Goal: Register for event/course

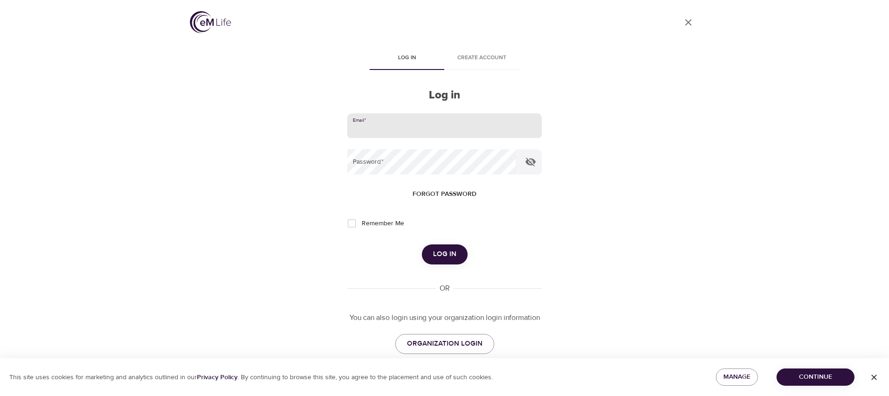
click at [397, 128] on input "email" at bounding box center [444, 125] width 194 height 25
type input "g"
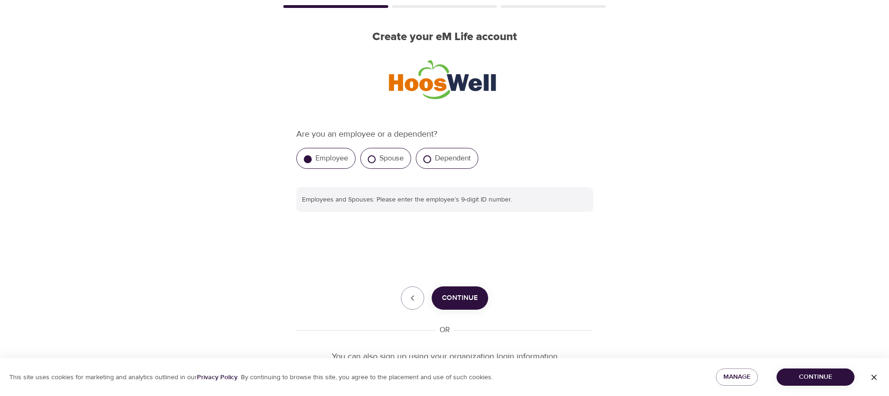
scroll to position [120, 0]
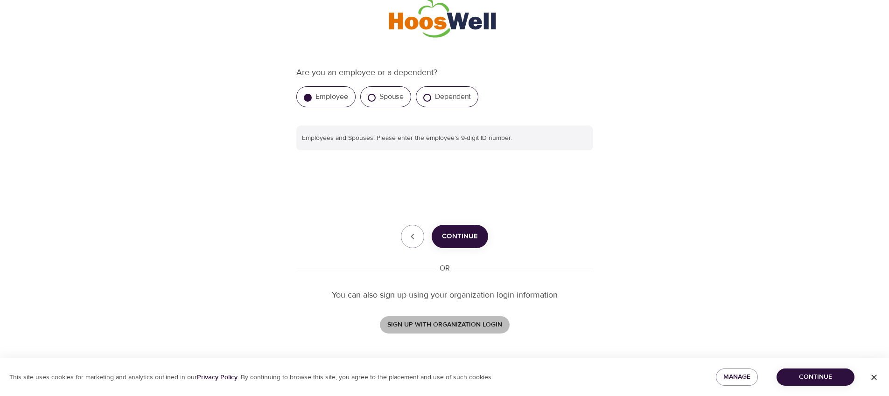
click at [479, 328] on span "SIGN UP WITH ORGANIZATION LOGIN" at bounding box center [444, 325] width 115 height 12
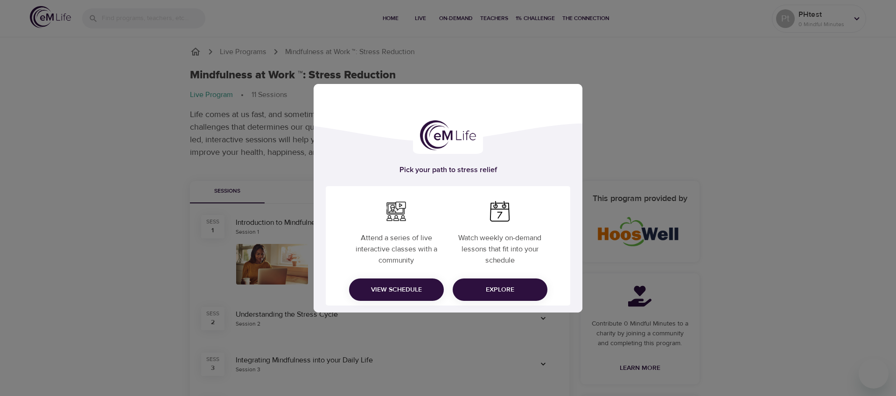
click at [498, 289] on span "Explore" at bounding box center [500, 290] width 80 height 12
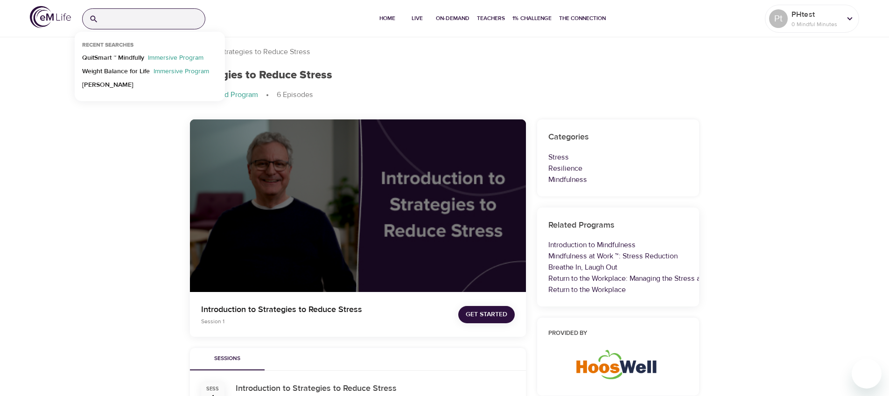
click at [134, 18] on input "search" at bounding box center [153, 19] width 103 height 20
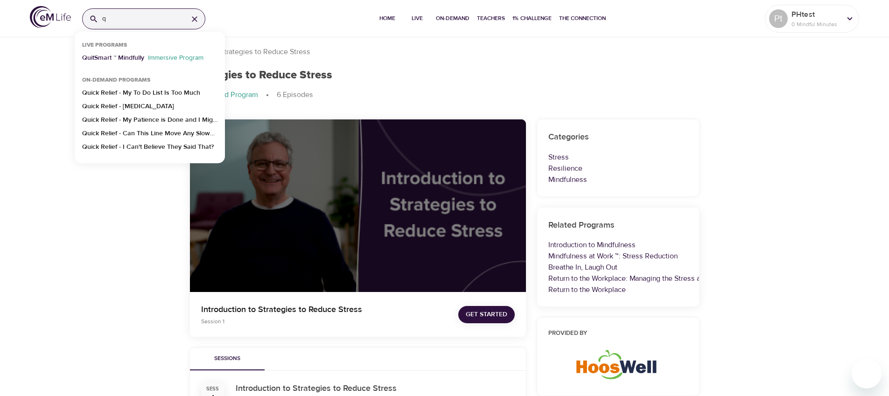
type input "q"
click at [137, 59] on p "QuitSmart ™ Mindfully" at bounding box center [113, 60] width 62 height 14
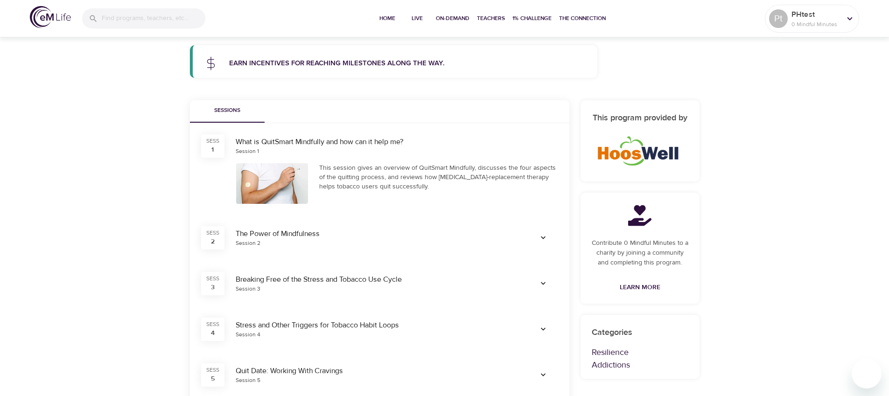
scroll to position [122, 0]
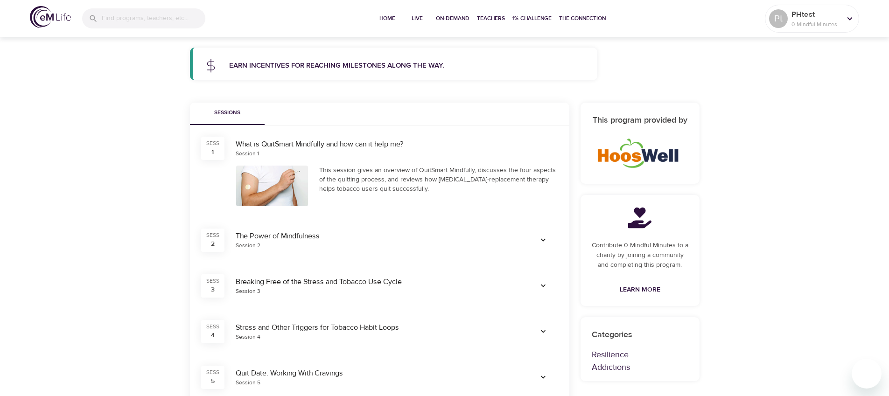
click at [542, 238] on icon "button" at bounding box center [543, 240] width 9 height 9
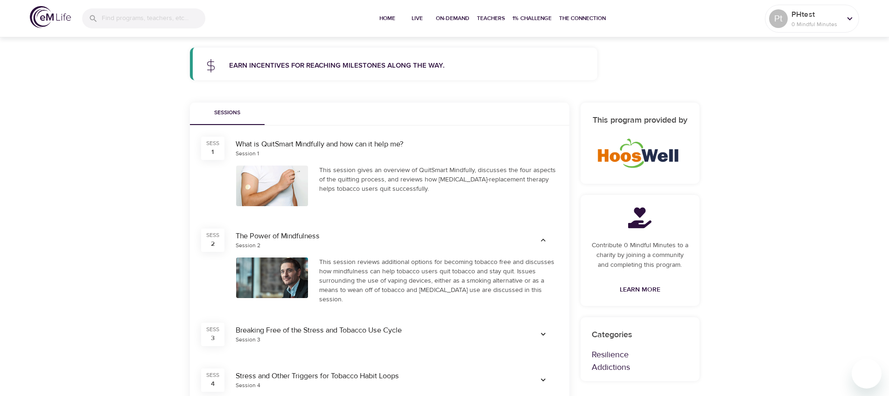
click at [267, 183] on div at bounding box center [272, 186] width 72 height 41
click at [294, 145] on div "What is QuitSmart Mindfully and how can it help me?" at bounding box center [397, 144] width 323 height 11
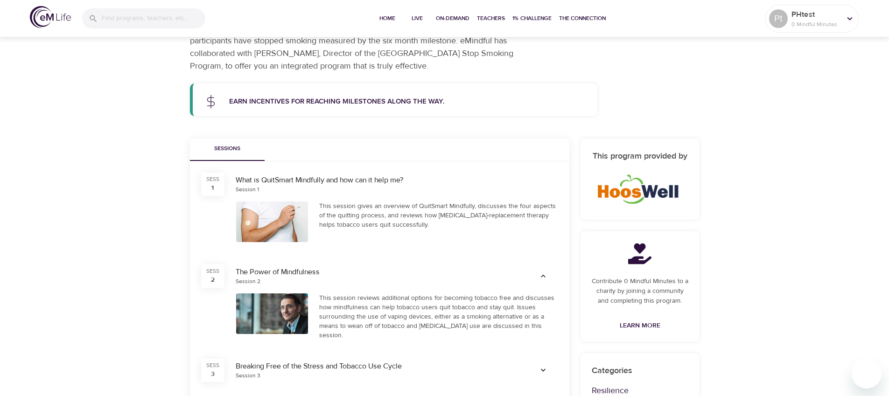
scroll to position [77, 0]
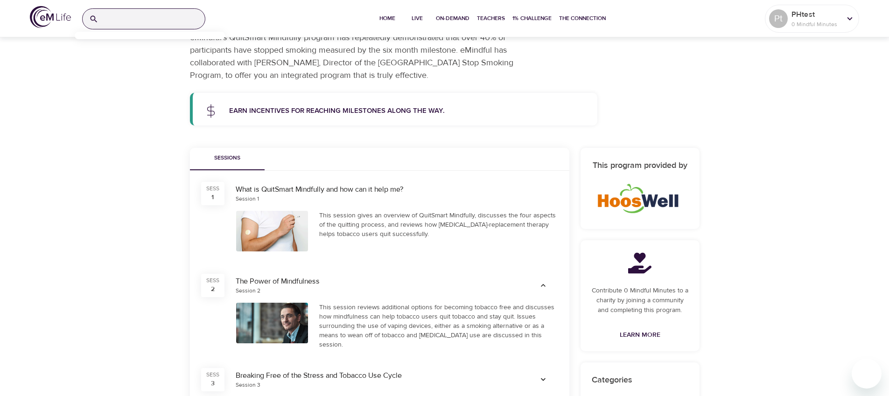
click at [159, 24] on input "search" at bounding box center [153, 19] width 103 height 20
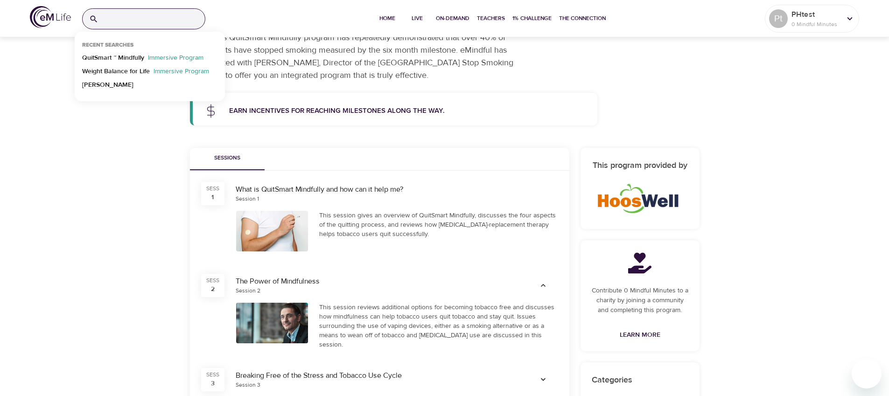
click at [50, 22] on img at bounding box center [50, 17] width 41 height 22
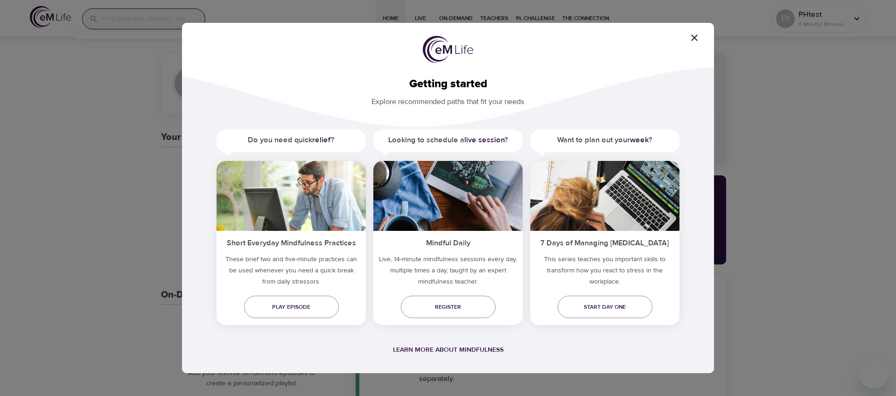
click at [697, 38] on icon "button" at bounding box center [694, 37] width 11 height 11
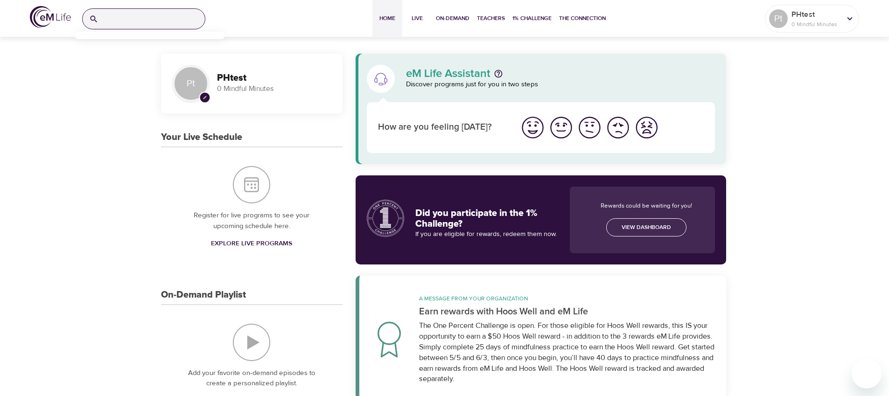
click at [121, 18] on input "search" at bounding box center [153, 19] width 103 height 20
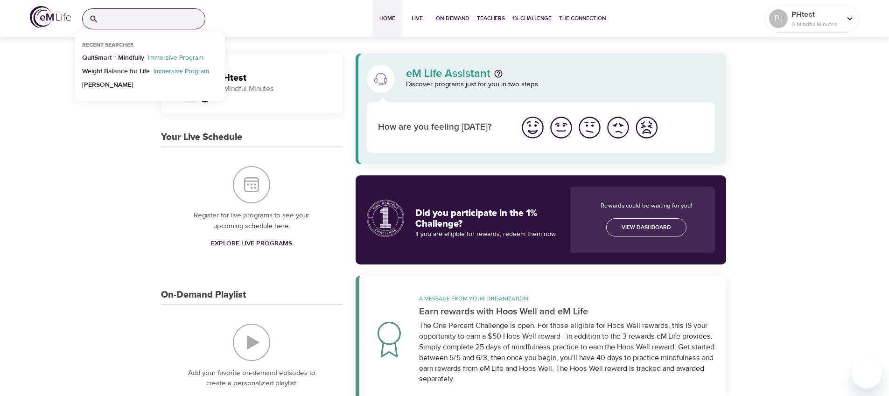
click at [121, 59] on p "QuitSmart ™ Mindfully" at bounding box center [113, 60] width 62 height 14
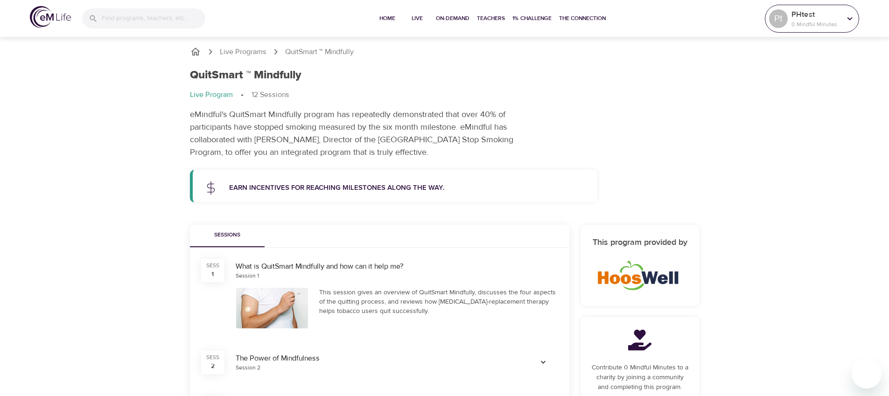
click at [819, 17] on p "PHtest" at bounding box center [816, 14] width 49 height 11
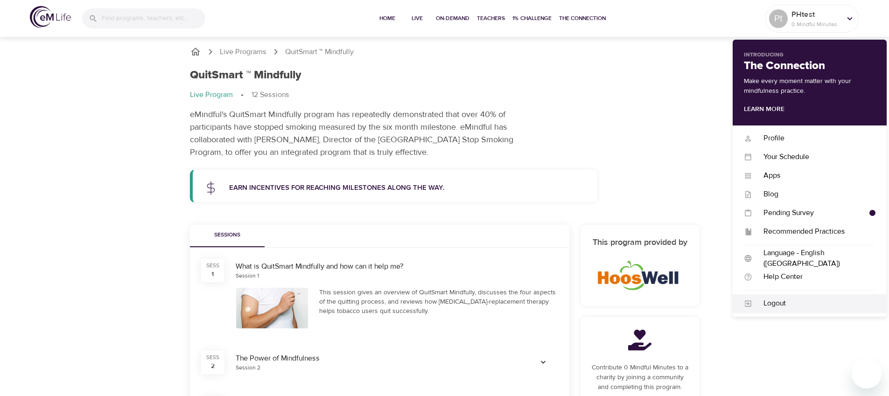
click at [786, 305] on div "Logout" at bounding box center [814, 303] width 123 height 11
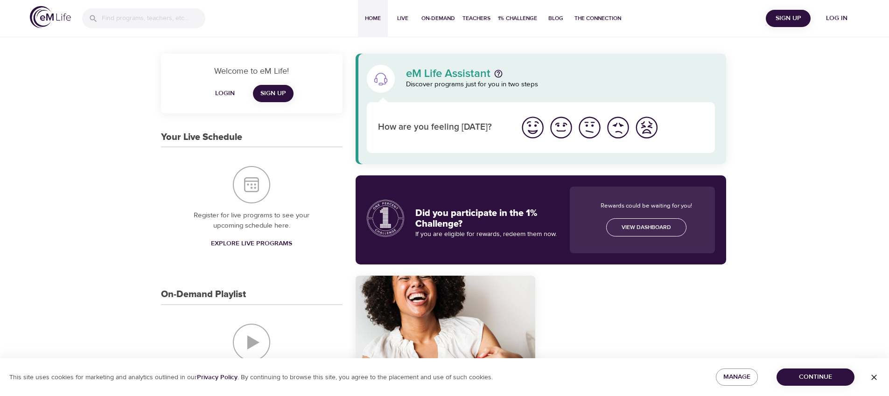
click at [832, 18] on span "Log in" at bounding box center [836, 19] width 37 height 12
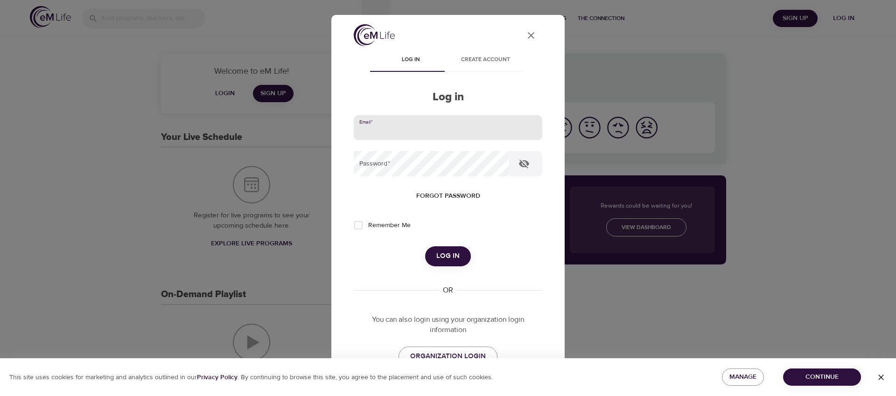
click at [413, 130] on input "email" at bounding box center [448, 127] width 189 height 25
type input "gf"
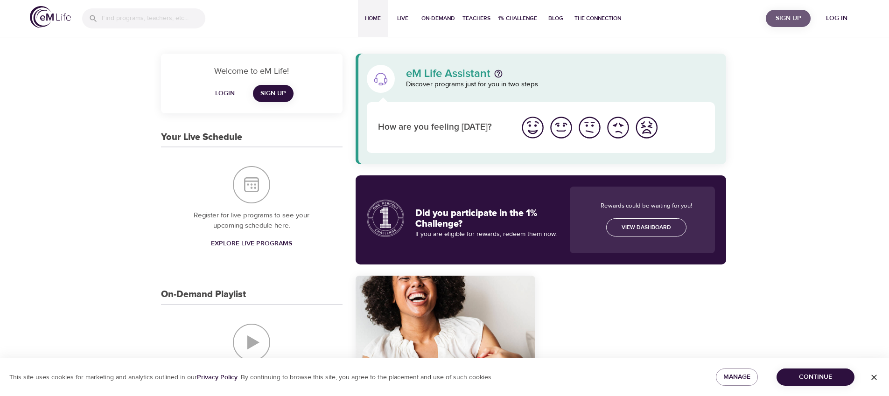
click at [787, 14] on span "Sign Up" at bounding box center [788, 19] width 37 height 12
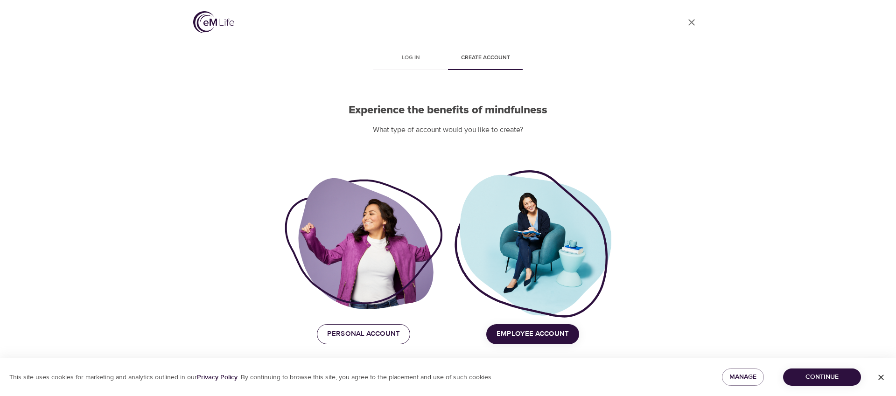
click at [378, 337] on span "Personal Account" at bounding box center [363, 334] width 73 height 12
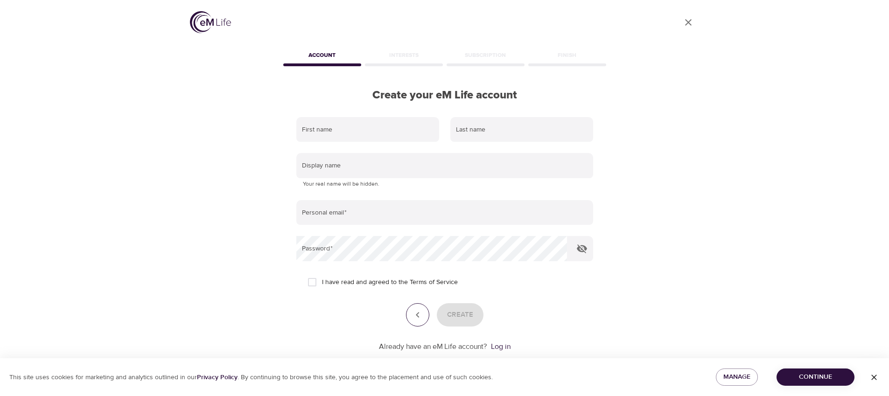
click at [411, 318] on button "button" at bounding box center [417, 314] width 23 height 23
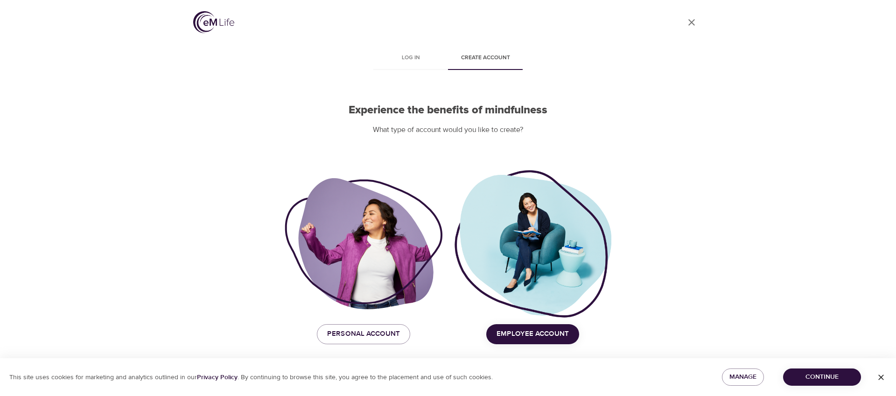
click at [543, 336] on span "Employee Account" at bounding box center [533, 334] width 72 height 12
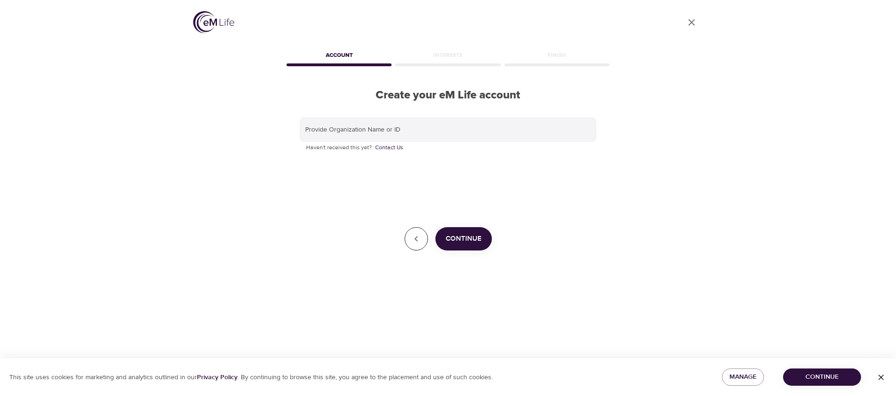
click at [411, 239] on icon "button" at bounding box center [416, 238] width 11 height 11
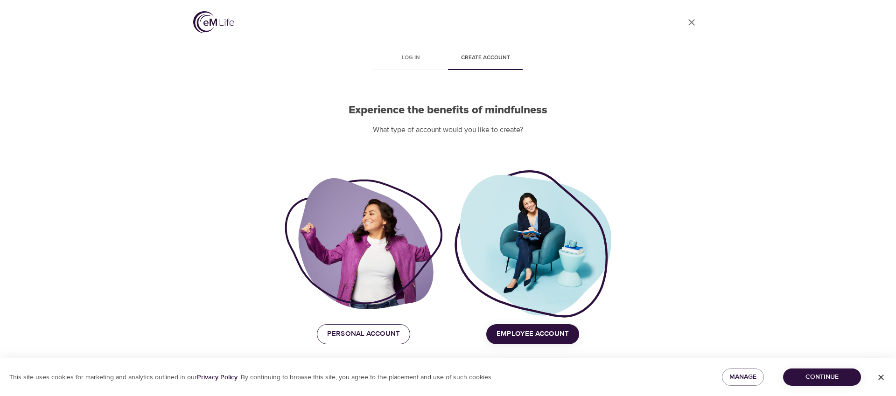
click at [382, 330] on span "Personal Account" at bounding box center [363, 334] width 73 height 12
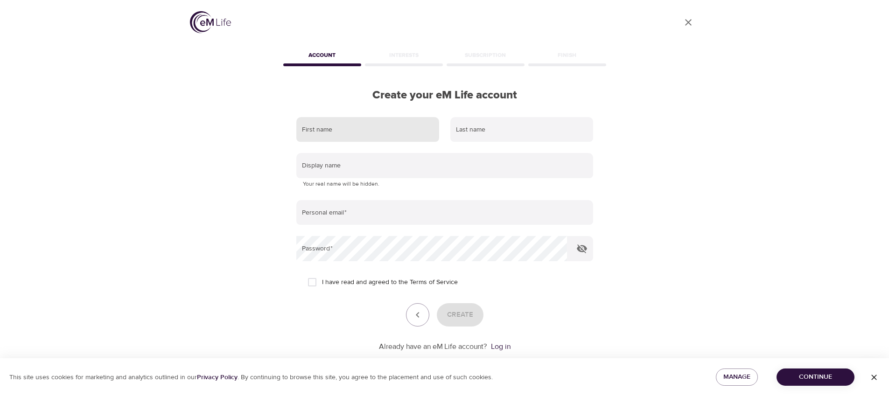
click at [362, 132] on input "text" at bounding box center [367, 129] width 143 height 25
type input "f"
type input "ger"
type input "Fronta"
click at [330, 134] on input "ger" at bounding box center [367, 129] width 143 height 25
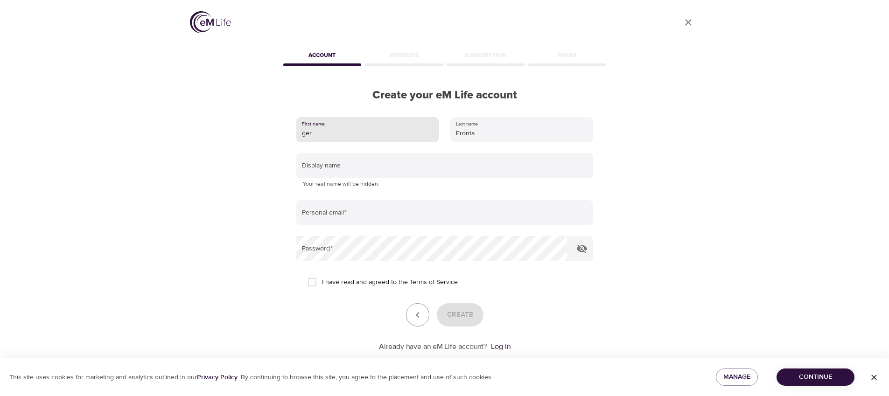
click at [330, 134] on input "ger" at bounding box center [367, 129] width 143 height 25
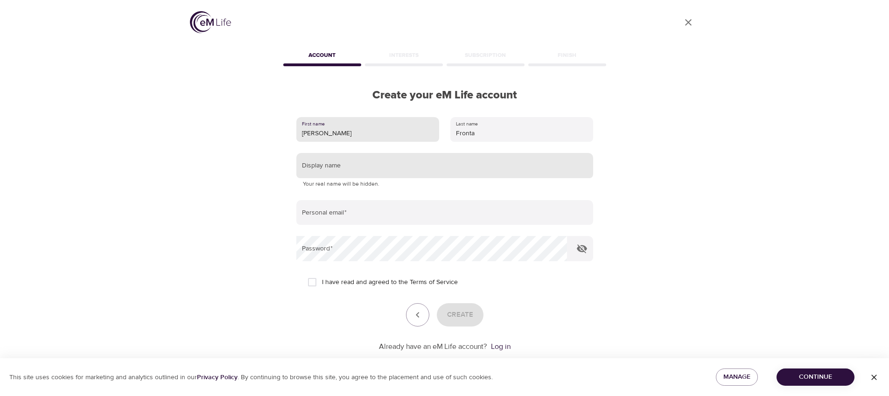
type input "Daniel"
click at [326, 167] on input "text" at bounding box center [444, 165] width 297 height 25
type input "a"
type input "Daniel"
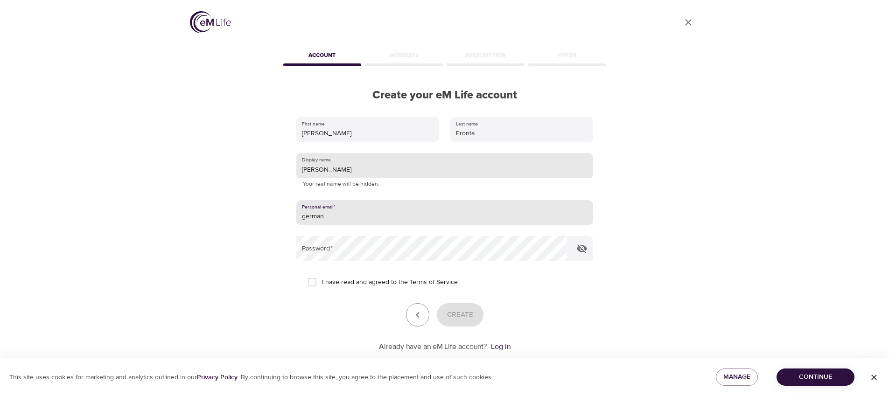
type input "german.frontanilla@gmail.com"
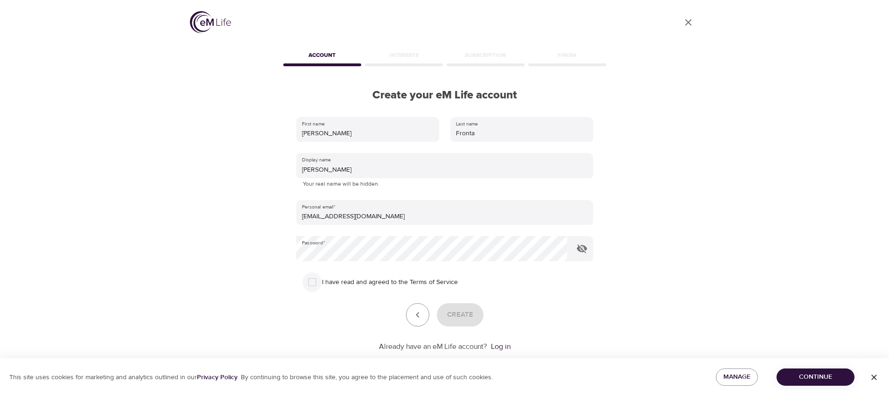
click at [315, 283] on input "I have read and agreed to the Terms of Service" at bounding box center [313, 283] width 20 height 20
checkbox input "true"
click at [458, 315] on span "Create" at bounding box center [460, 315] width 26 height 12
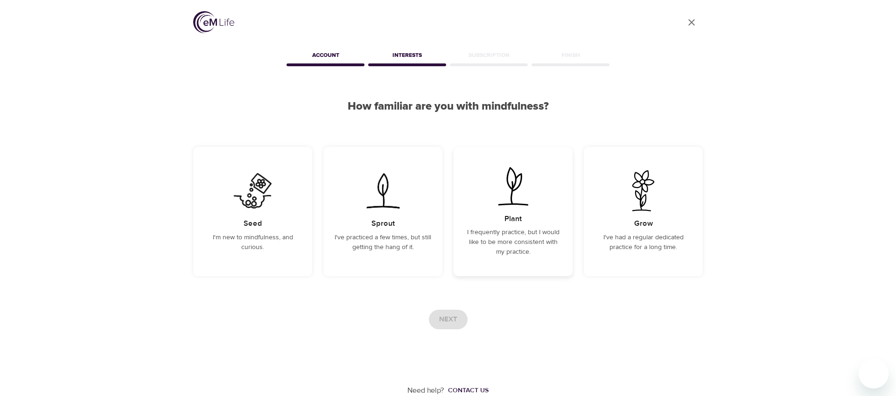
click at [506, 189] on img at bounding box center [513, 186] width 47 height 41
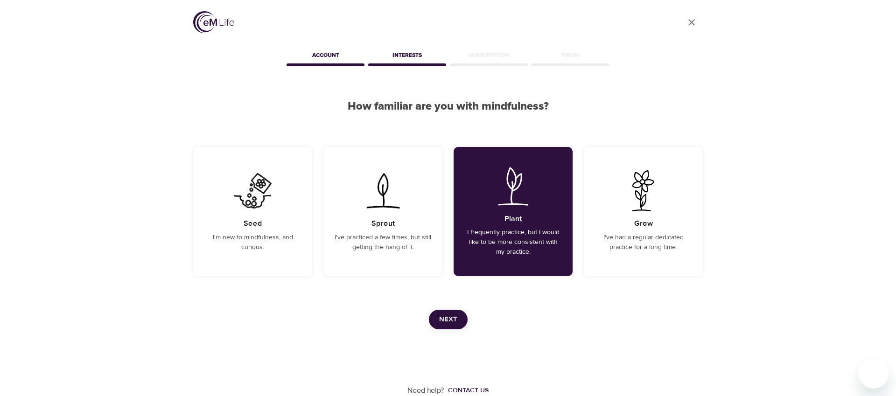
click at [457, 317] on button "Next" at bounding box center [448, 320] width 39 height 20
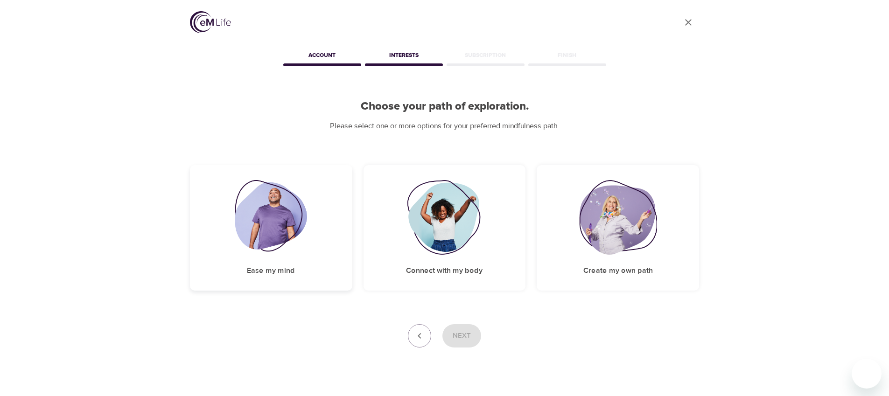
click at [295, 213] on img at bounding box center [271, 217] width 72 height 75
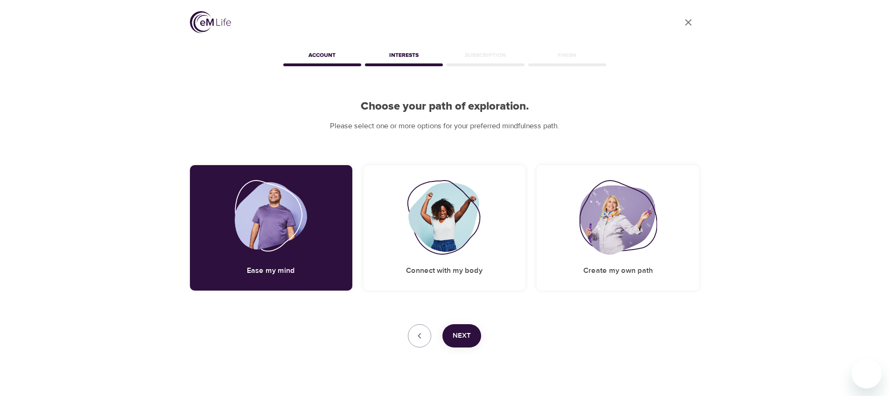
click at [465, 338] on span "Next" at bounding box center [462, 336] width 18 height 12
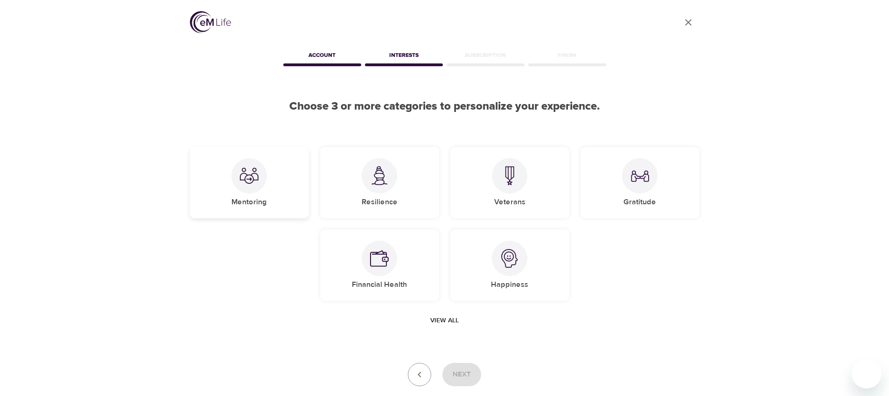
click at [262, 179] on div at bounding box center [249, 175] width 35 height 35
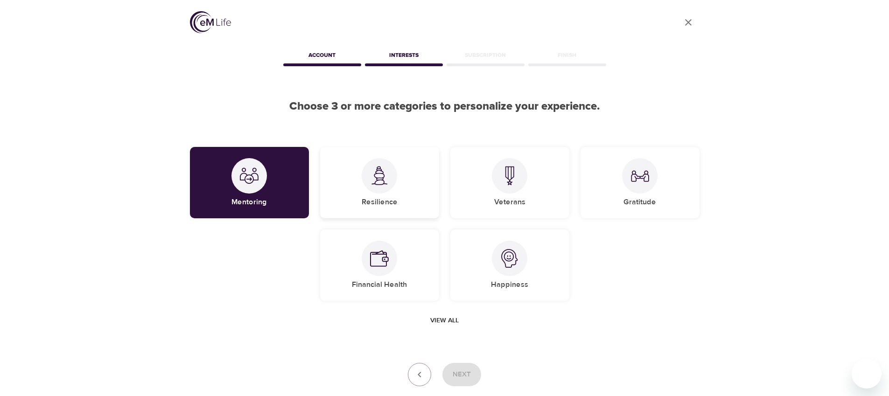
click at [376, 183] on img at bounding box center [379, 175] width 19 height 19
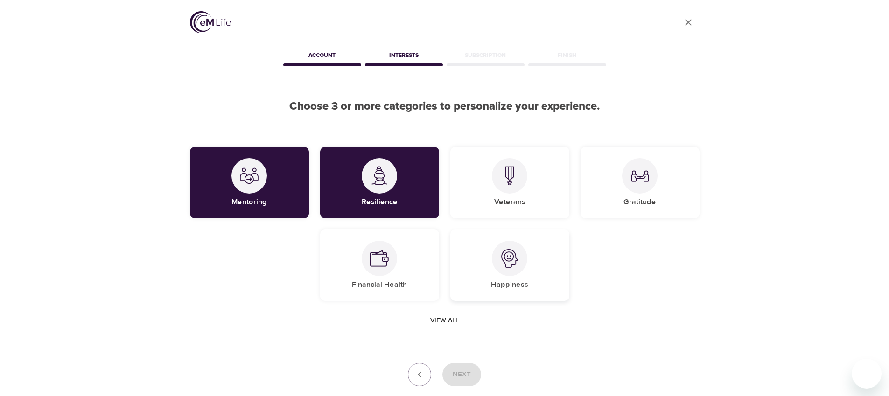
click at [517, 268] on div at bounding box center [509, 258] width 35 height 35
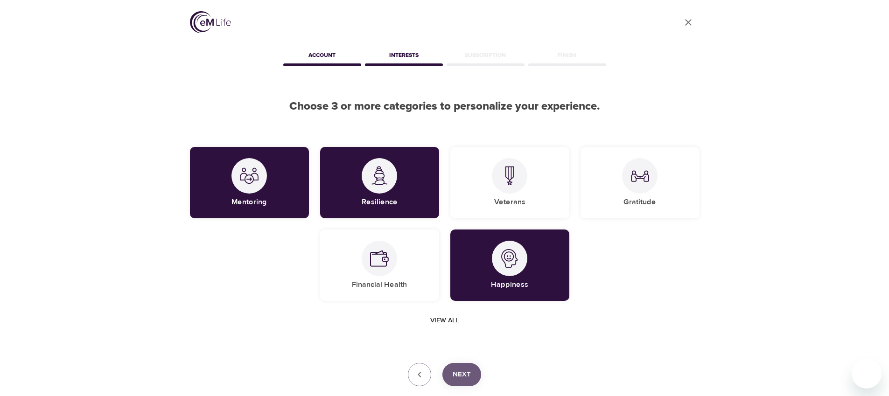
click at [464, 378] on span "Next" at bounding box center [462, 375] width 18 height 12
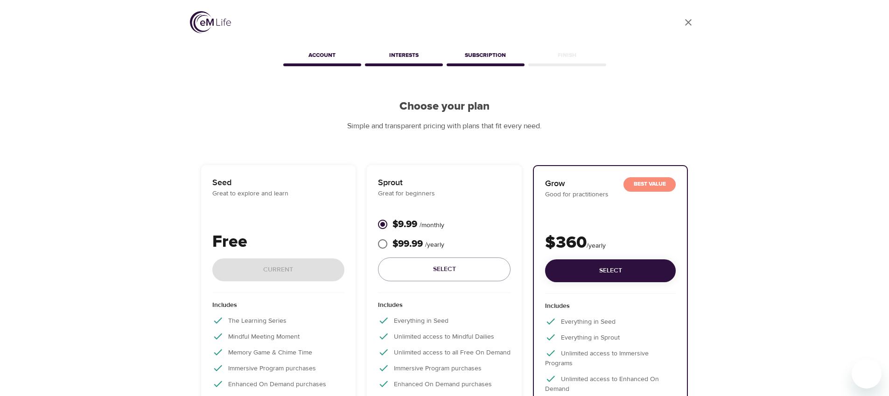
click at [307, 254] on p "Free" at bounding box center [278, 242] width 133 height 25
click at [318, 244] on p "Free" at bounding box center [278, 242] width 133 height 25
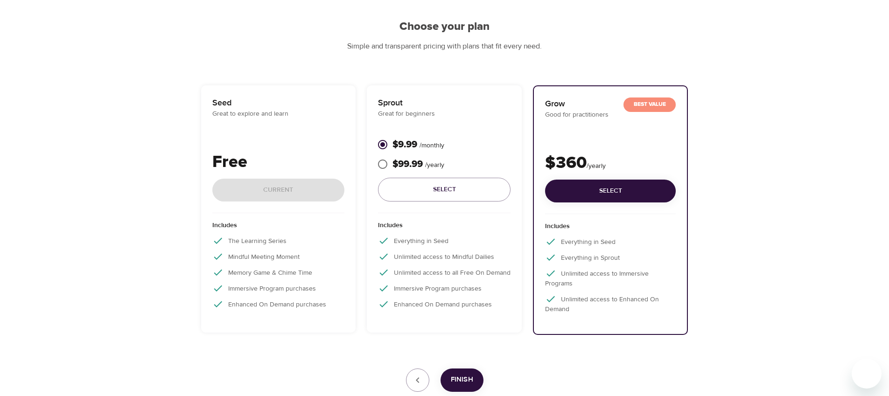
scroll to position [142, 0]
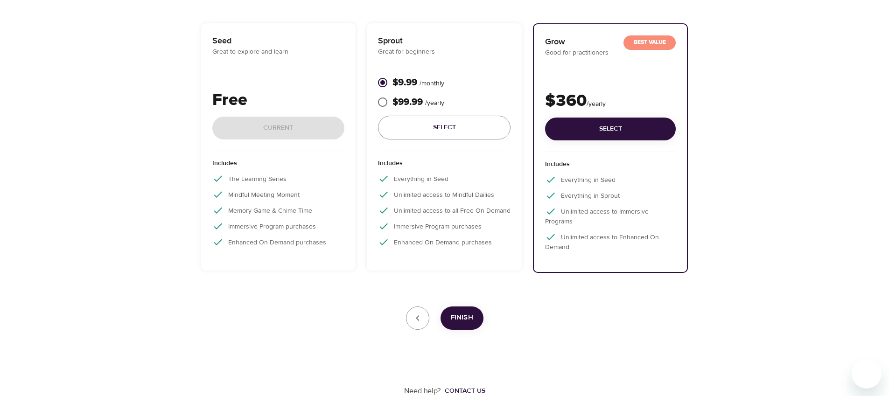
click at [275, 177] on p "The Learning Series" at bounding box center [278, 178] width 133 height 11
click at [472, 319] on span "Finish" at bounding box center [462, 318] width 22 height 12
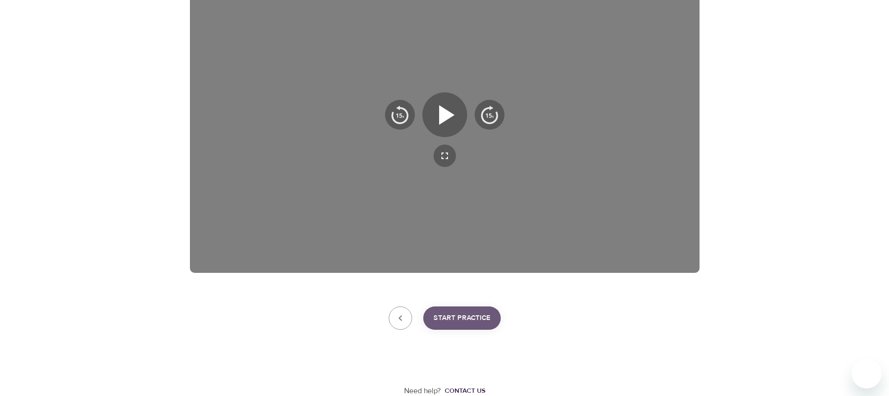
click at [472, 319] on span "Start Practice" at bounding box center [462, 318] width 57 height 12
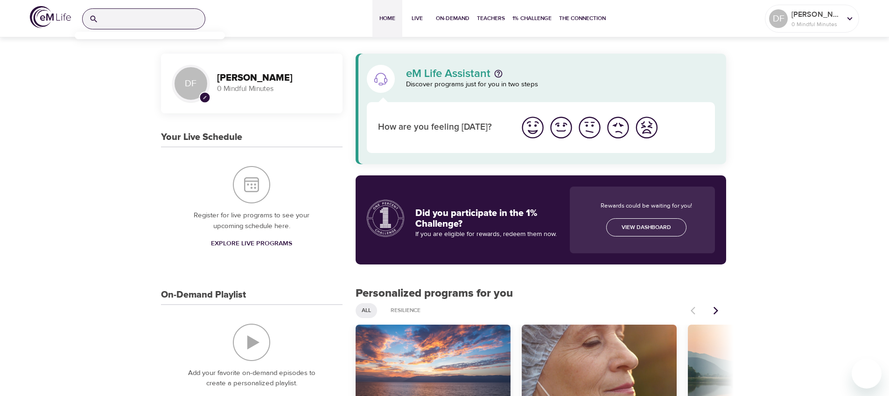
click at [155, 16] on input "search" at bounding box center [153, 19] width 103 height 20
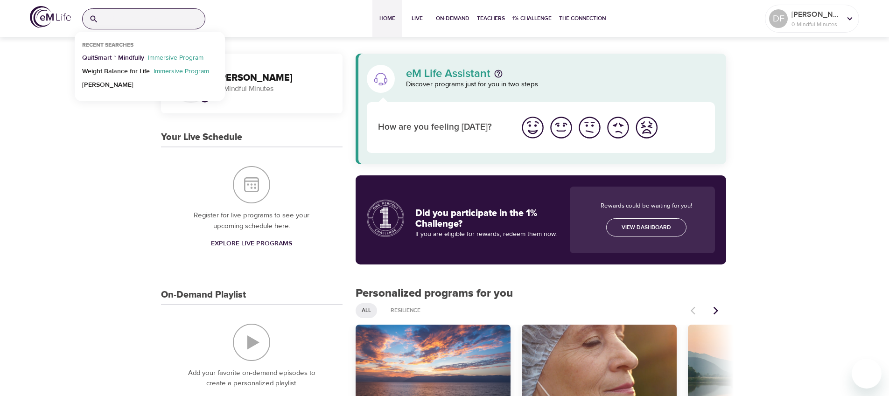
click at [143, 60] on p "QuitSmart ™ Mindfully" at bounding box center [113, 60] width 62 height 14
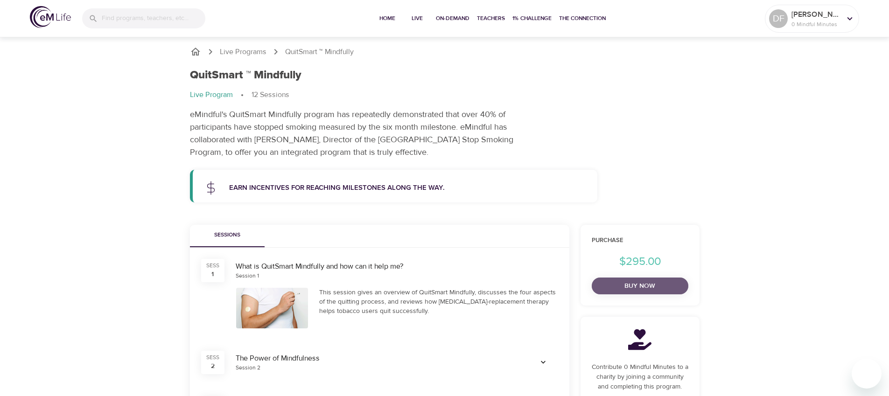
click at [654, 284] on span "Buy Now" at bounding box center [640, 287] width 82 height 12
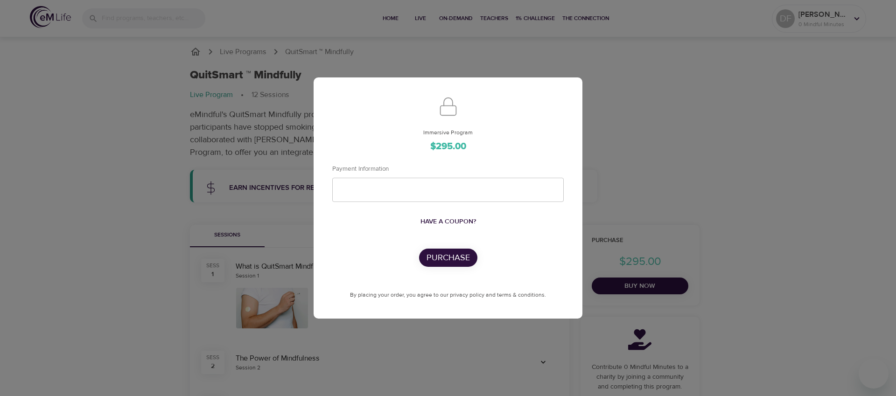
click at [448, 256] on p "Purchase" at bounding box center [448, 258] width 43 height 13
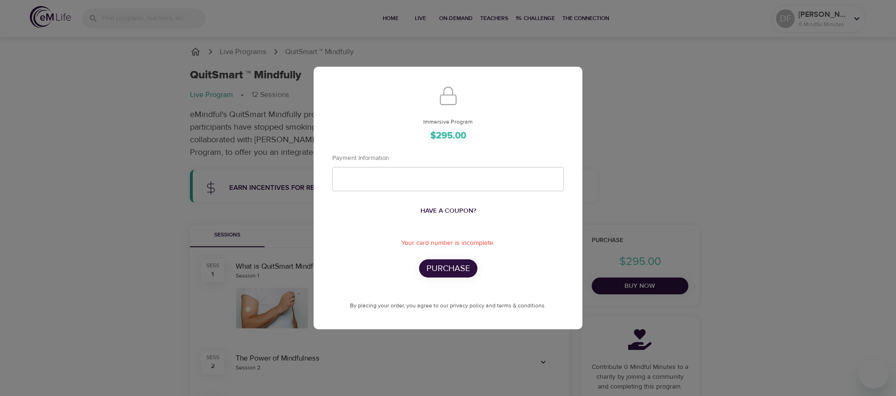
click at [440, 208] on span "Have a coupon?" at bounding box center [449, 211] width 56 height 12
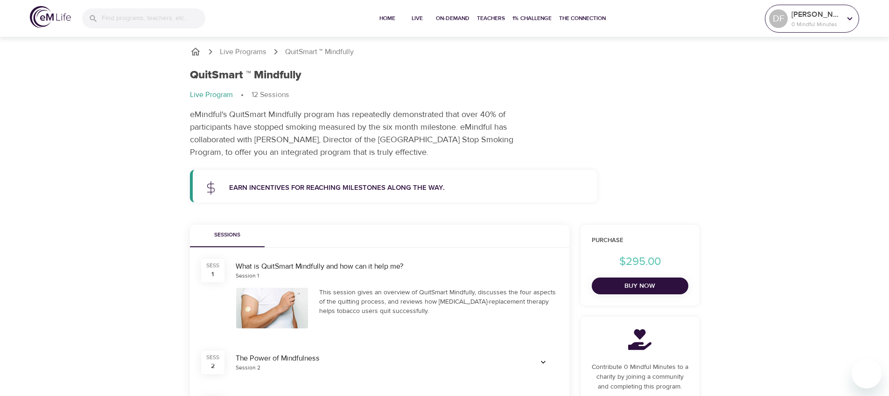
click at [808, 25] on p "0 Mindful Minutes" at bounding box center [816, 24] width 49 height 8
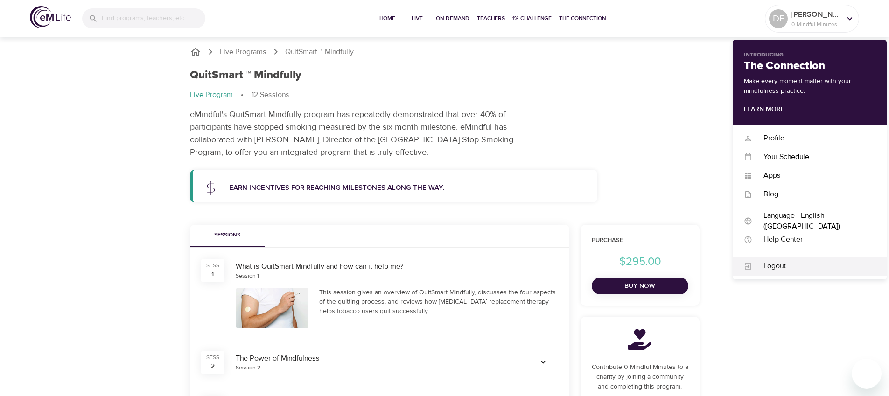
click at [784, 266] on div "Logout" at bounding box center [814, 266] width 123 height 11
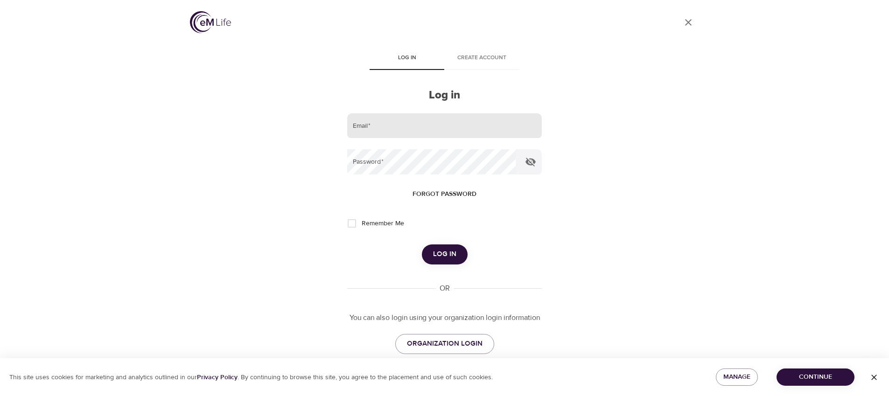
drag, startPoint x: 412, startPoint y: 114, endPoint x: 410, endPoint y: 119, distance: 4.9
click at [411, 114] on input "email" at bounding box center [444, 125] width 194 height 25
type input "gfrontanilla-ext@wondrhealth.com"
click at [422, 245] on button "Log in" at bounding box center [445, 255] width 46 height 20
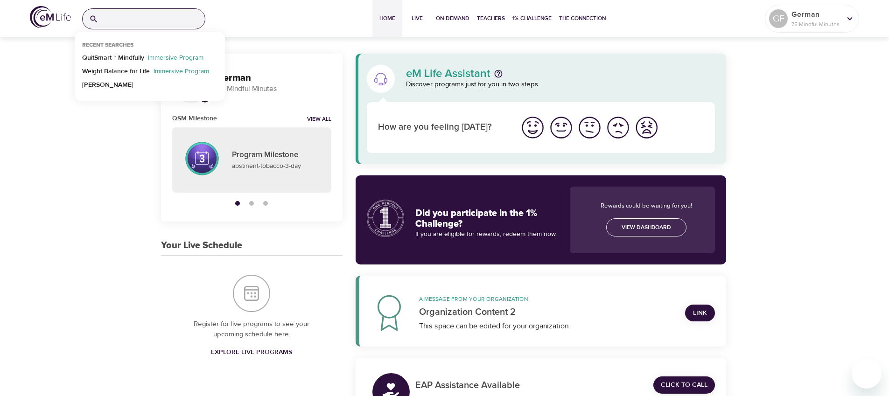
click at [133, 24] on input "search" at bounding box center [153, 19] width 103 height 20
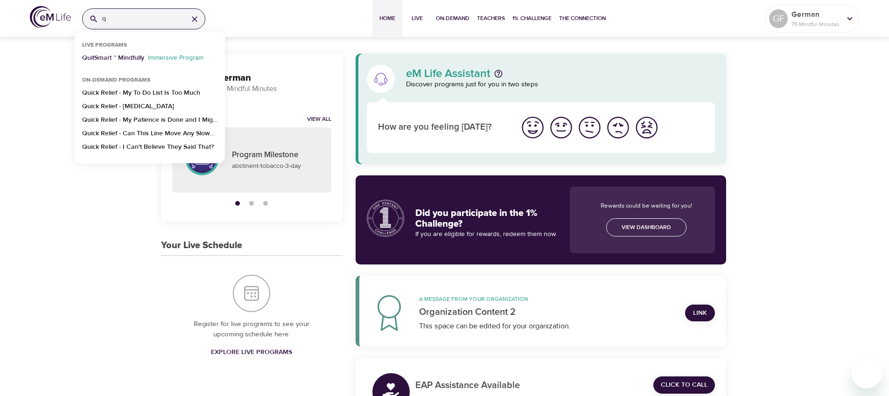
type input "q"
click at [132, 57] on p "QuitSmart ™ Mindfully" at bounding box center [113, 60] width 62 height 14
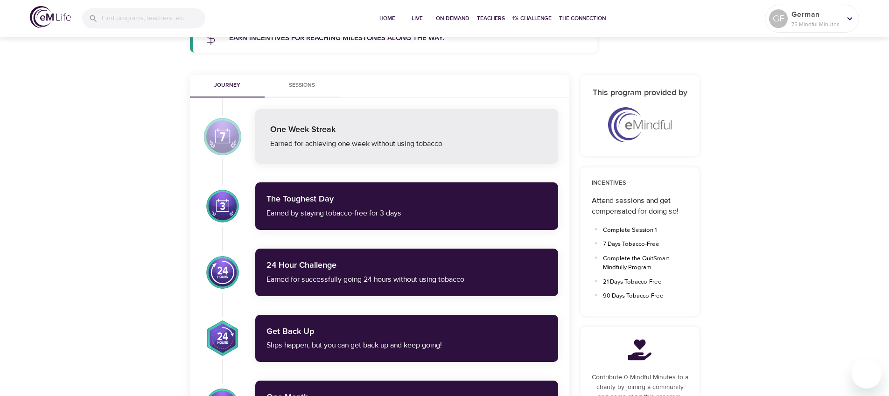
scroll to position [184, 0]
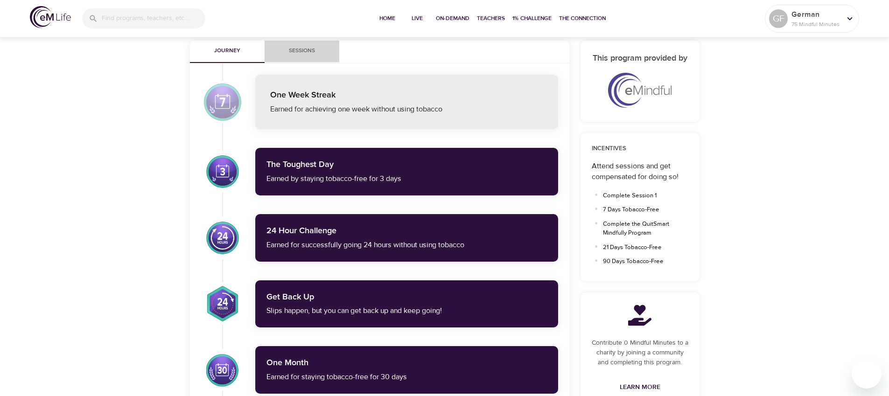
click at [303, 51] on span "Sessions" at bounding box center [301, 51] width 63 height 10
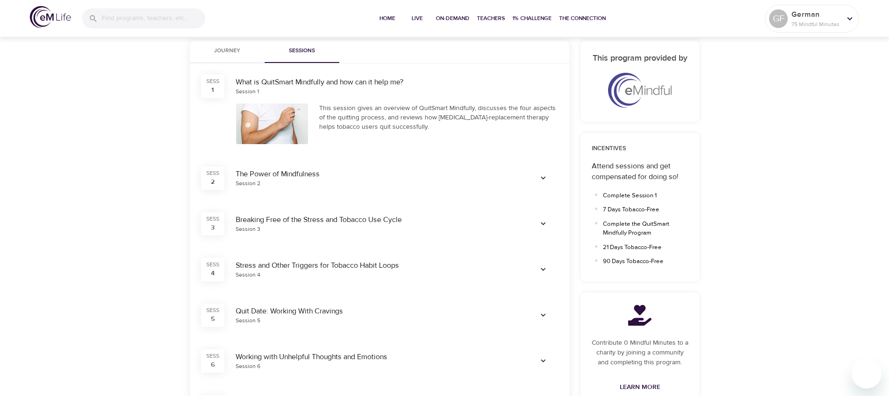
click at [256, 134] on div at bounding box center [272, 124] width 72 height 41
click at [545, 177] on icon "button" at bounding box center [543, 178] width 9 height 9
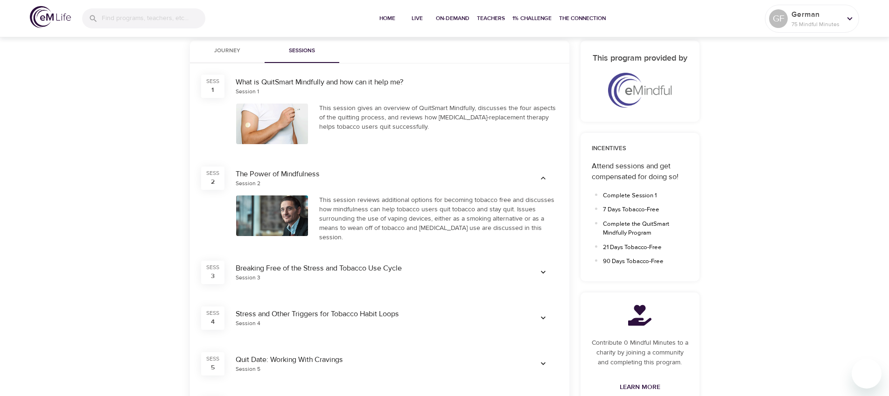
click at [220, 48] on span "Journey" at bounding box center [227, 51] width 63 height 10
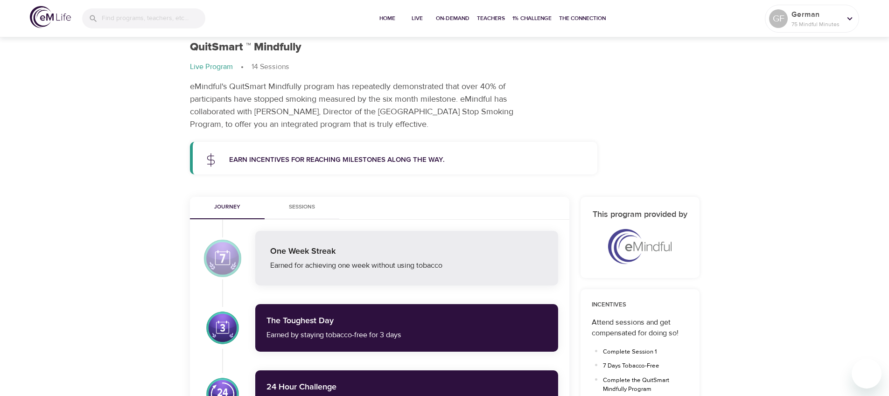
scroll to position [0, 0]
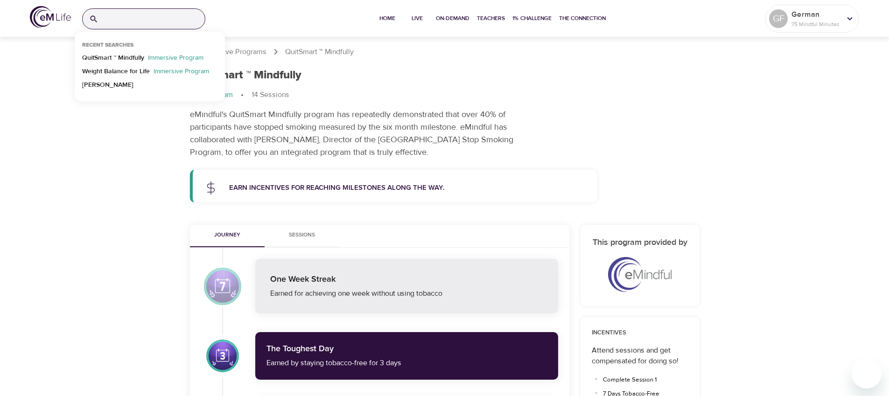
click at [114, 20] on input "search" at bounding box center [153, 19] width 103 height 20
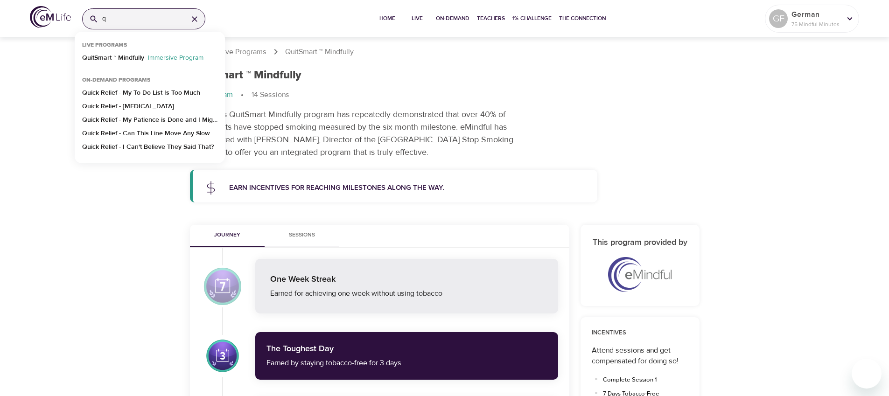
type input "q"
click at [36, 17] on img at bounding box center [50, 17] width 41 height 22
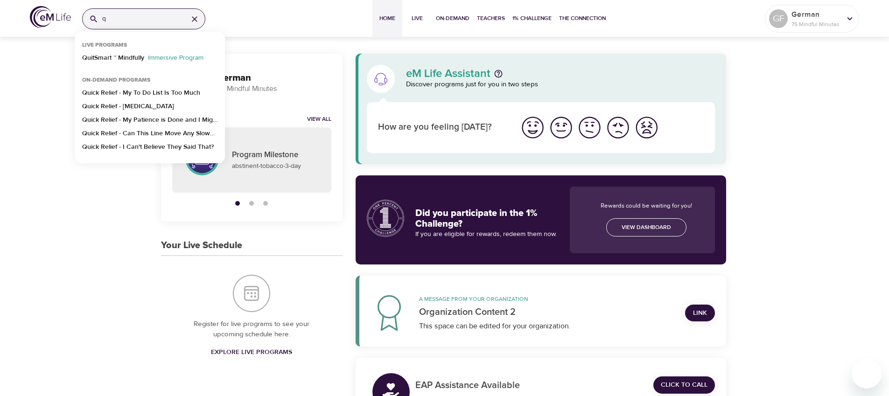
click at [151, 15] on input "q" at bounding box center [141, 19] width 78 height 20
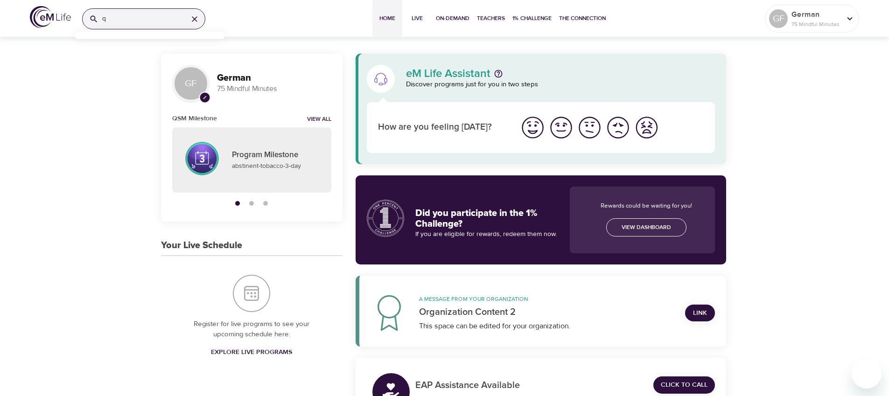
click at [137, 20] on input "q" at bounding box center [141, 19] width 78 height 20
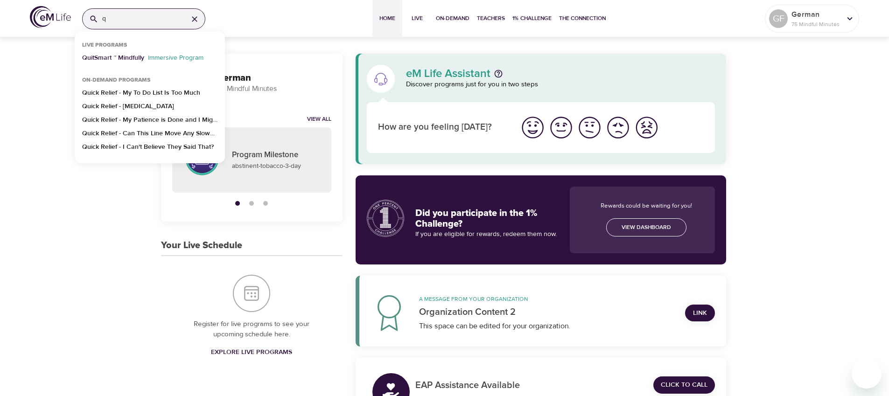
click at [133, 56] on p "QuitSmart ™ Mindfully" at bounding box center [113, 60] width 62 height 14
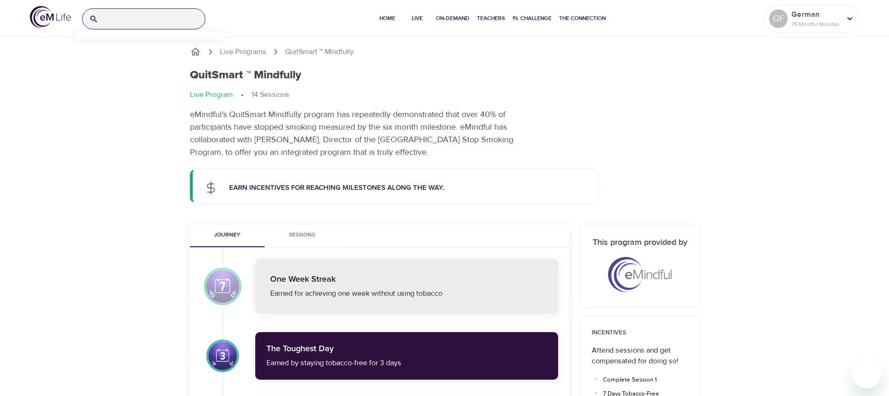
click at [160, 17] on input "search" at bounding box center [153, 19] width 103 height 20
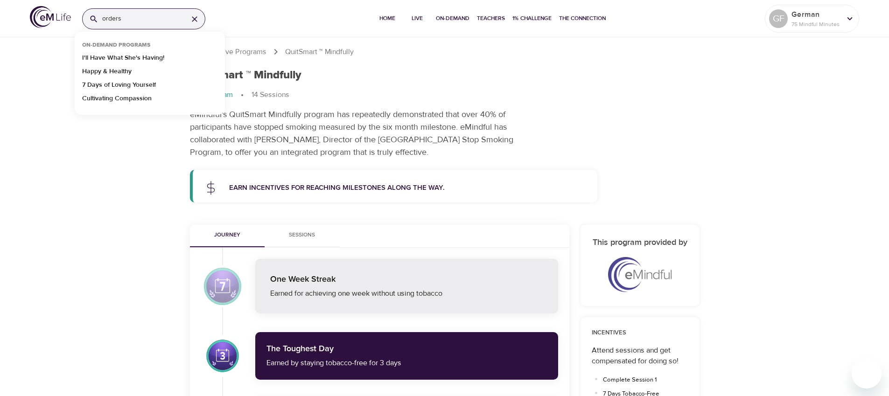
type input "orders"
click at [509, 38] on div "Live Programs QuitSmart ™ Mindfully QuitSmart ™ Mindfully Live Program 14 Sessi…" at bounding box center [445, 124] width 532 height 179
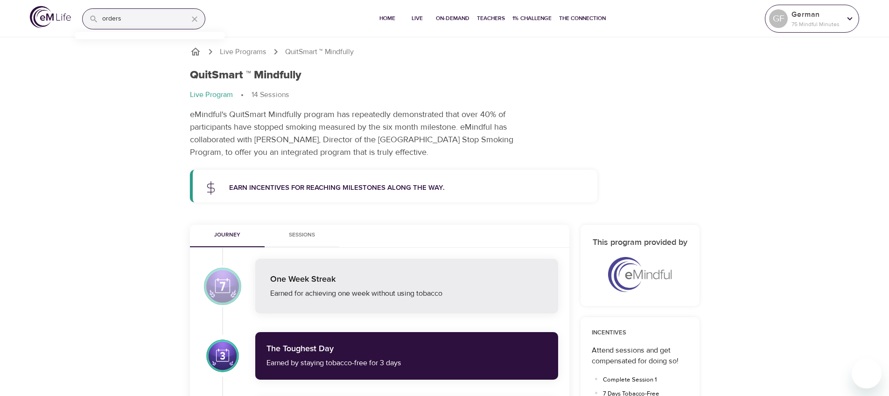
click at [780, 19] on div "GF" at bounding box center [778, 18] width 19 height 19
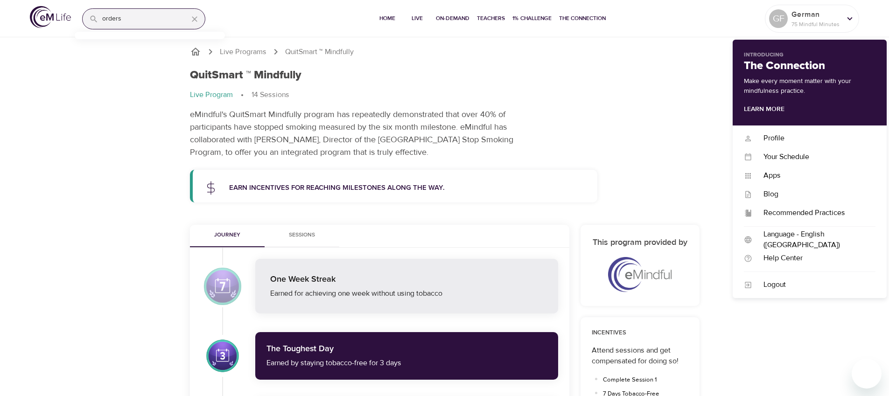
click at [617, 111] on div "QuitSmart ™ Mindfully Live Program 14 Sessions eMindful's QuitSmart Mindfully p…" at bounding box center [444, 113] width 521 height 101
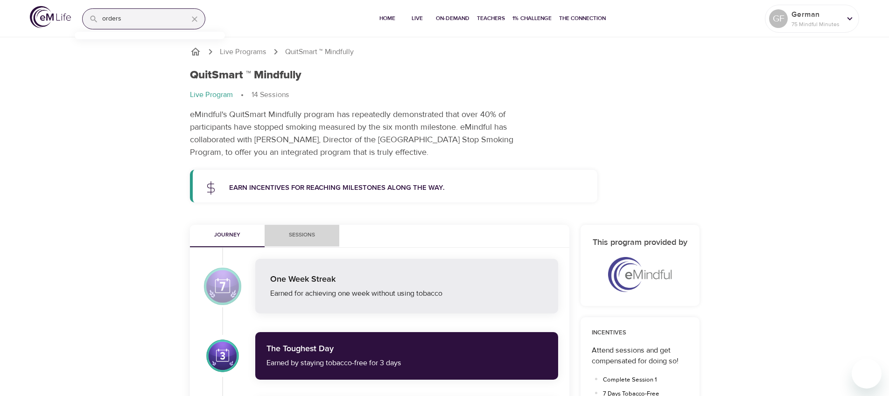
click at [308, 234] on span "Sessions" at bounding box center [301, 236] width 63 height 10
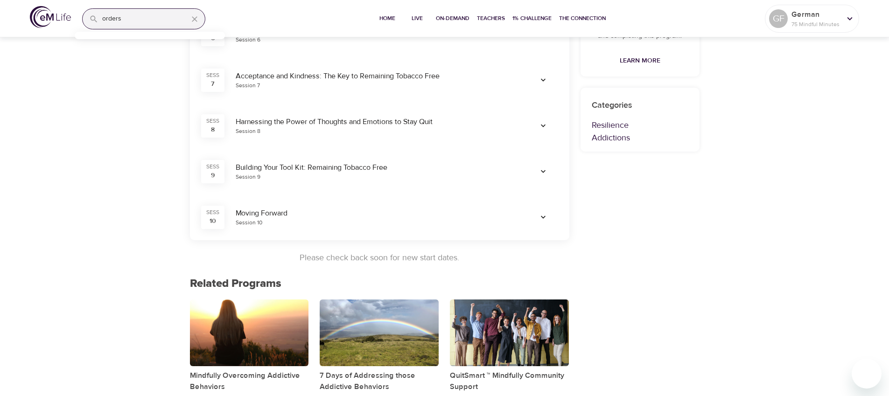
scroll to position [521, 0]
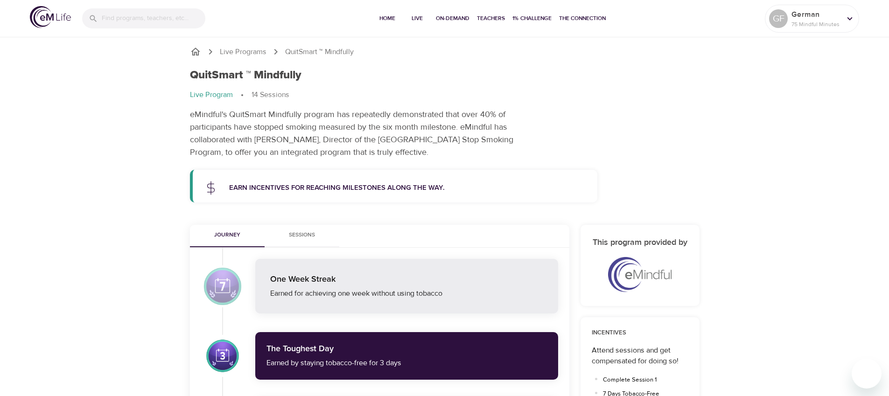
click at [294, 284] on div "One Week Streak" at bounding box center [406, 280] width 273 height 12
click at [230, 289] on div at bounding box center [223, 287] width 42 height 42
click at [229, 355] on div at bounding box center [222, 356] width 33 height 36
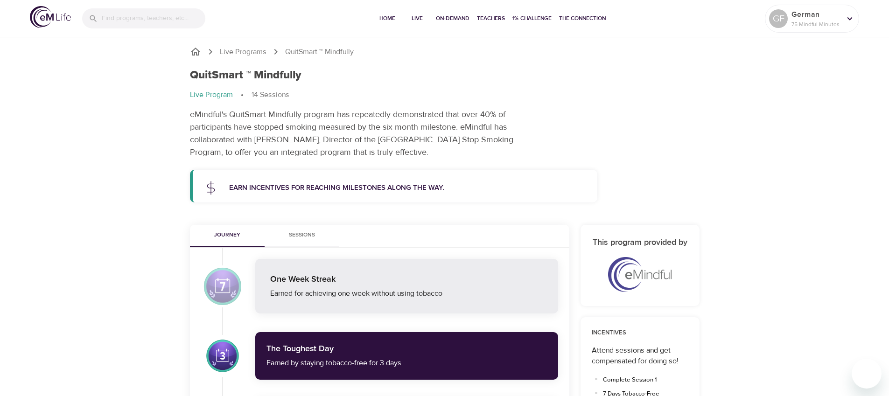
click at [319, 355] on div "The Toughest Day" at bounding box center [407, 350] width 281 height 12
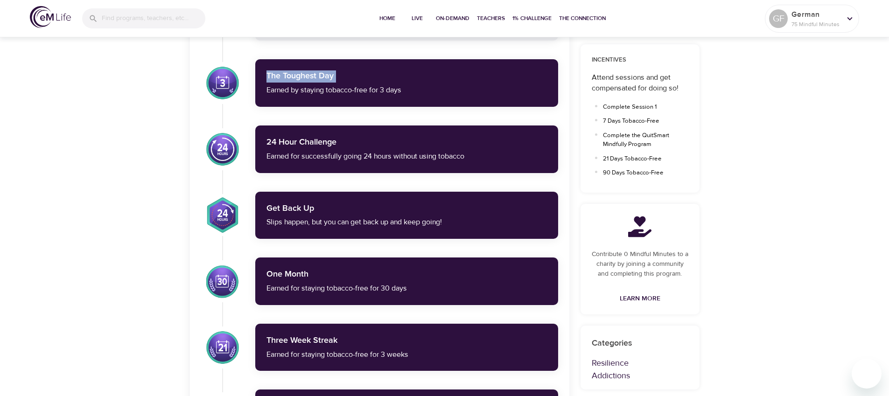
scroll to position [248, 0]
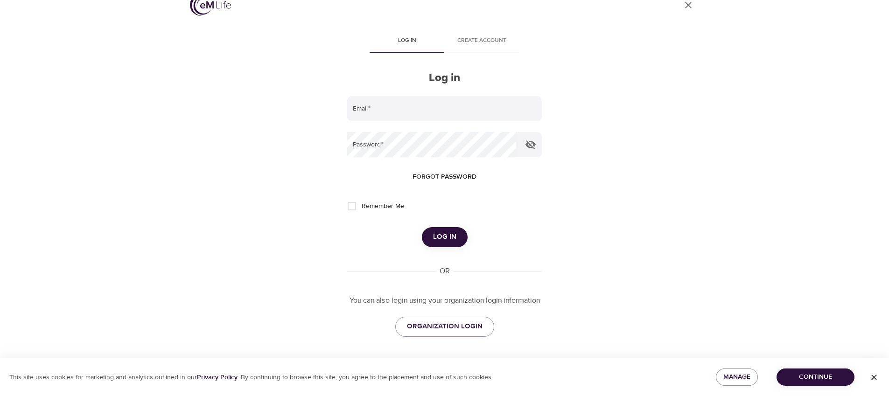
scroll to position [17, 0]
click at [404, 114] on input "email" at bounding box center [444, 108] width 194 height 25
type input "gfrontanilla-ext@wondrhealth.com"
click at [422, 227] on button "Log in" at bounding box center [445, 237] width 46 height 20
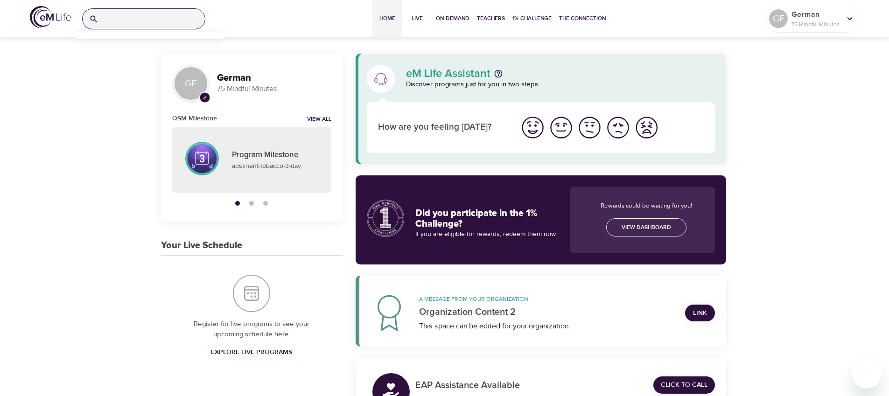
click at [104, 15] on input "search" at bounding box center [153, 19] width 103 height 20
type input "qsm"
click at [98, 57] on p "QuitSmart ™ Mindfully" at bounding box center [113, 60] width 62 height 14
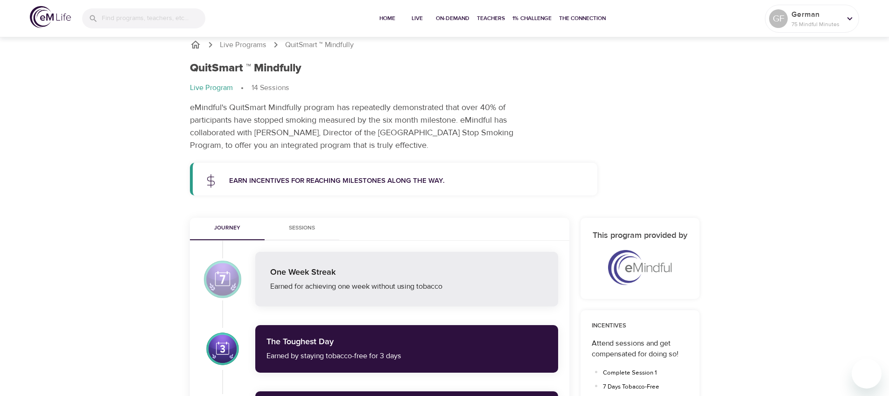
scroll to position [4, 0]
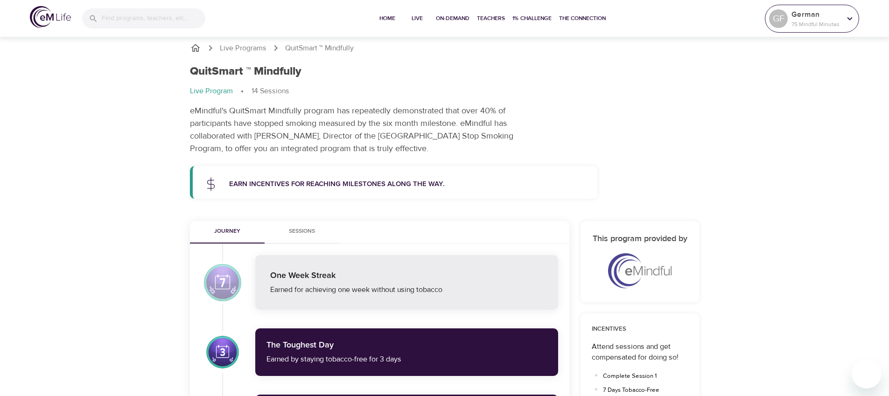
click at [801, 21] on p "75 Mindful Minutes" at bounding box center [816, 24] width 49 height 8
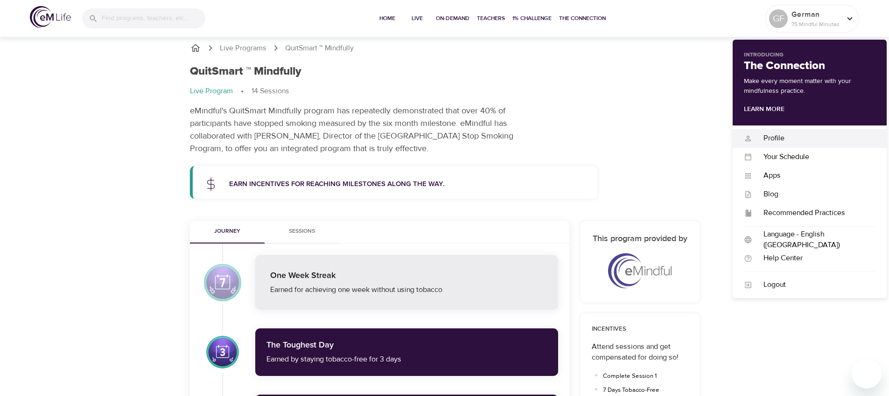
click at [769, 136] on div "Profile" at bounding box center [814, 138] width 123 height 11
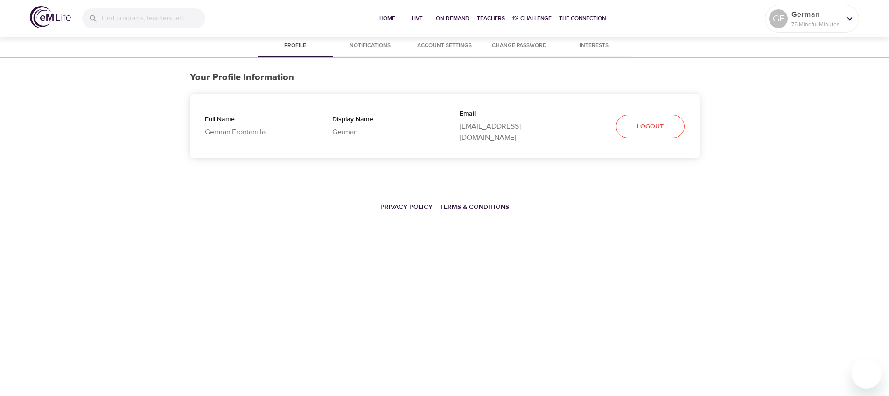
select select "10"
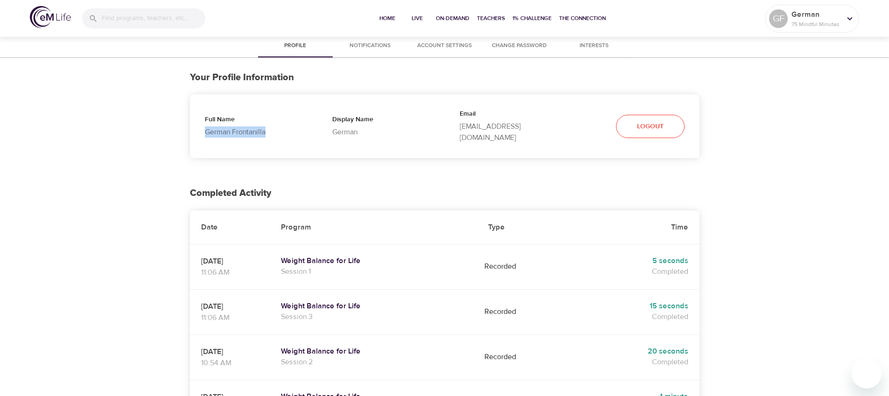
drag, startPoint x: 270, startPoint y: 136, endPoint x: 204, endPoint y: 134, distance: 65.4
click at [205, 134] on p "German Frontanilla" at bounding box center [254, 132] width 98 height 11
copy p "German Frontanilla"
click at [112, 11] on input "search" at bounding box center [154, 18] width 104 height 20
type input "qs"
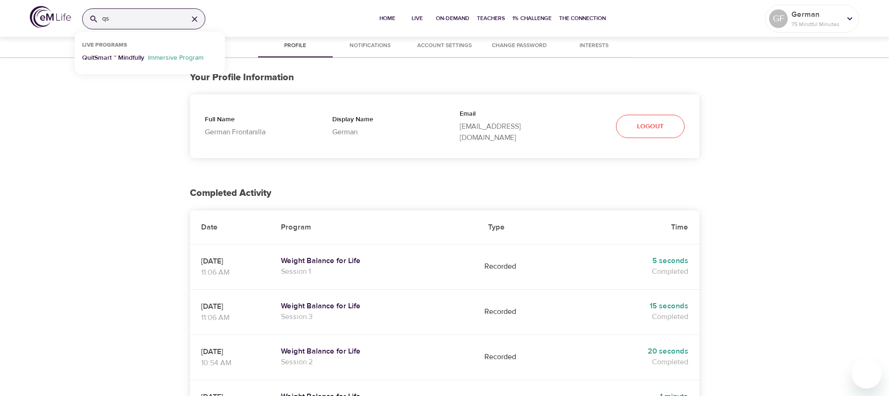
click at [134, 61] on p "QuitSmart ™ Mindfully" at bounding box center [113, 60] width 62 height 14
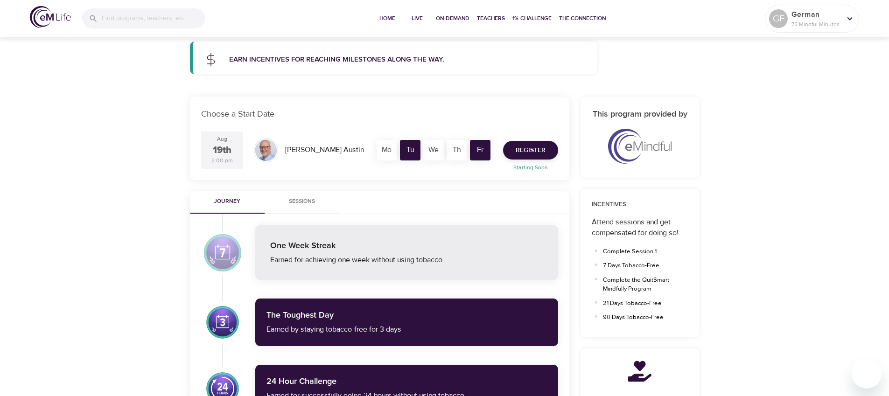
scroll to position [105, 0]
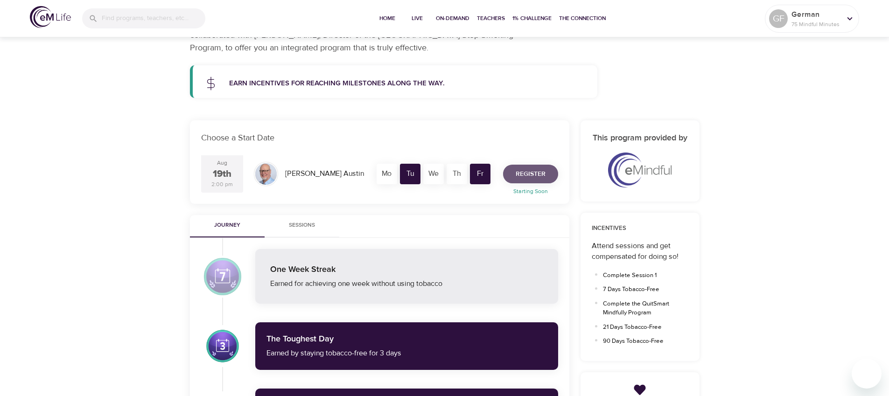
click at [546, 178] on button "Register" at bounding box center [530, 174] width 55 height 19
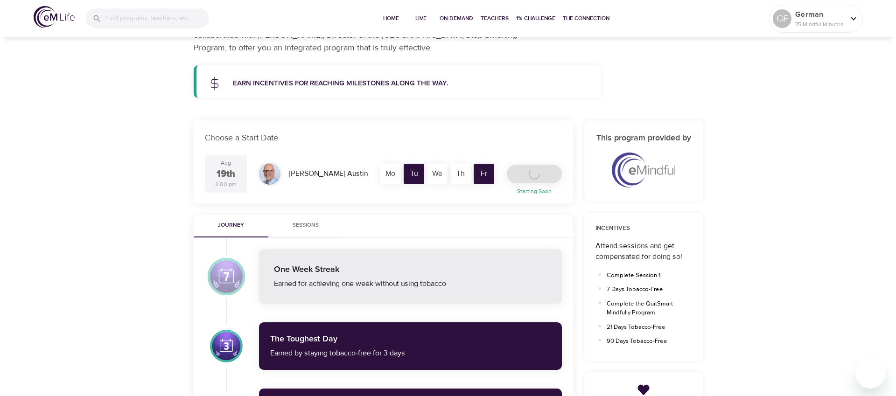
scroll to position [119, 0]
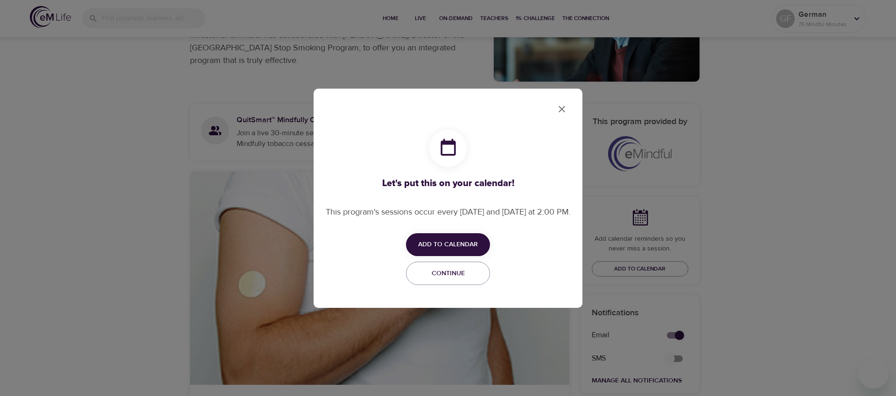
checkbox input "true"
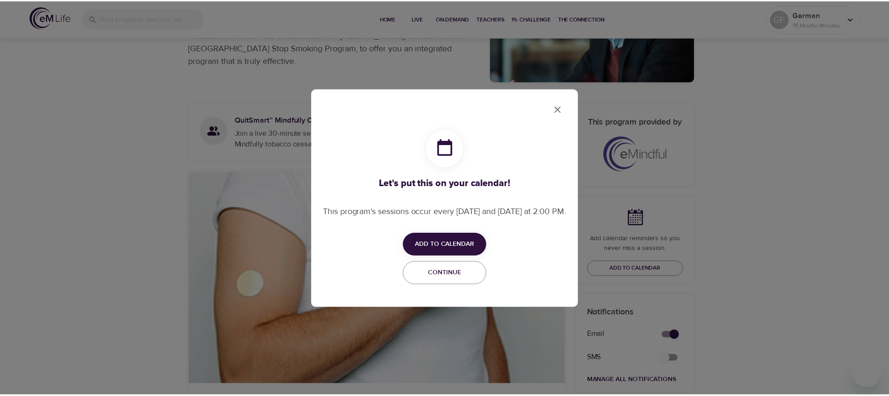
scroll to position [109, 0]
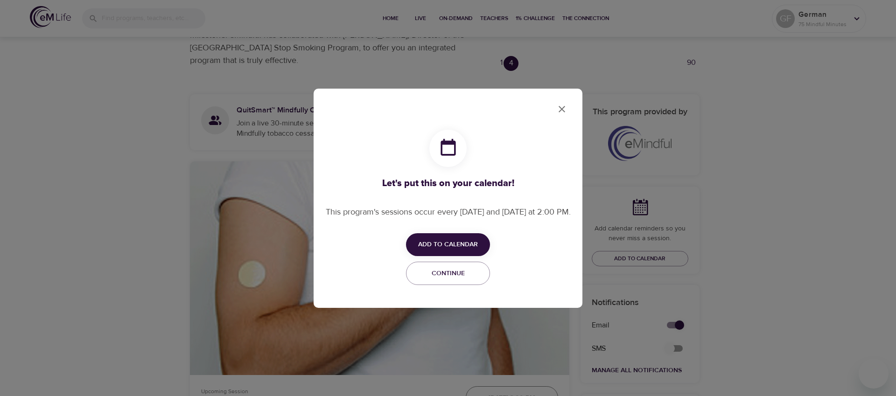
click at [455, 247] on span "Add to Calendar" at bounding box center [448, 245] width 60 height 12
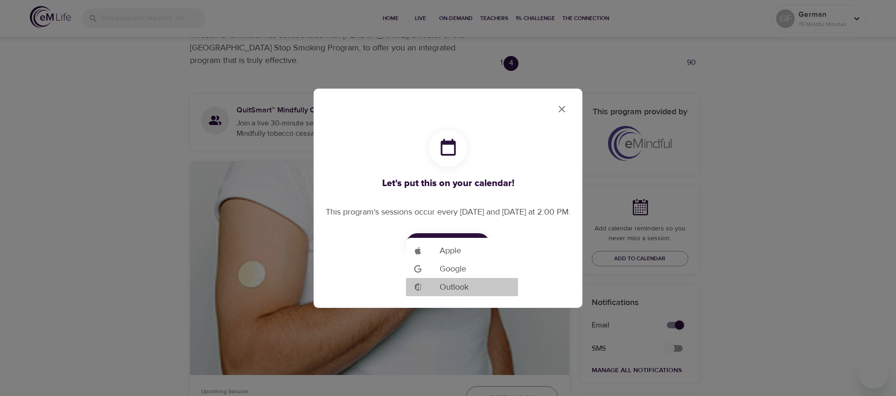
click at [451, 288] on span "Outlook" at bounding box center [454, 287] width 29 height 13
click at [561, 0] on div at bounding box center [448, 0] width 896 height 0
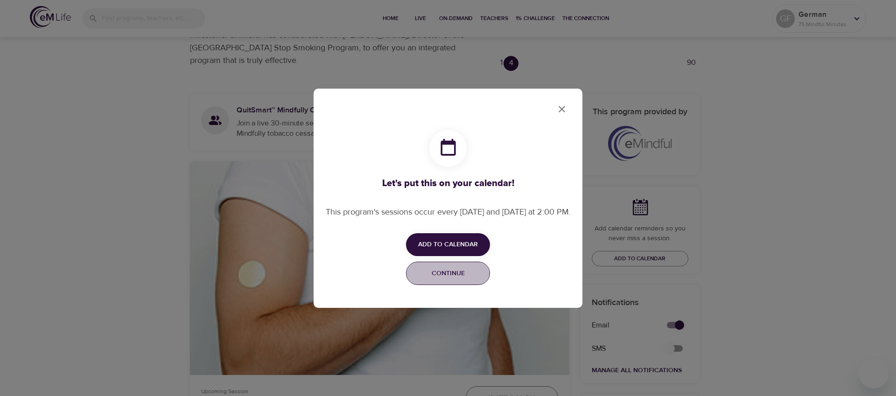
click at [455, 279] on span "Continue" at bounding box center [448, 274] width 72 height 12
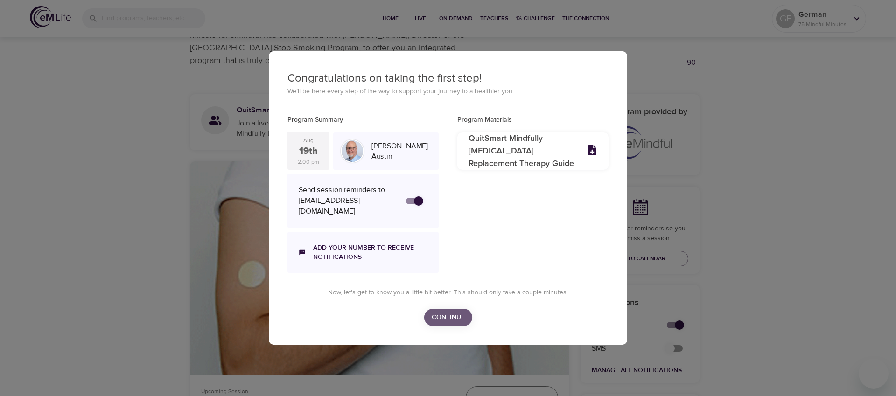
click at [457, 318] on span "Continue" at bounding box center [448, 318] width 33 height 12
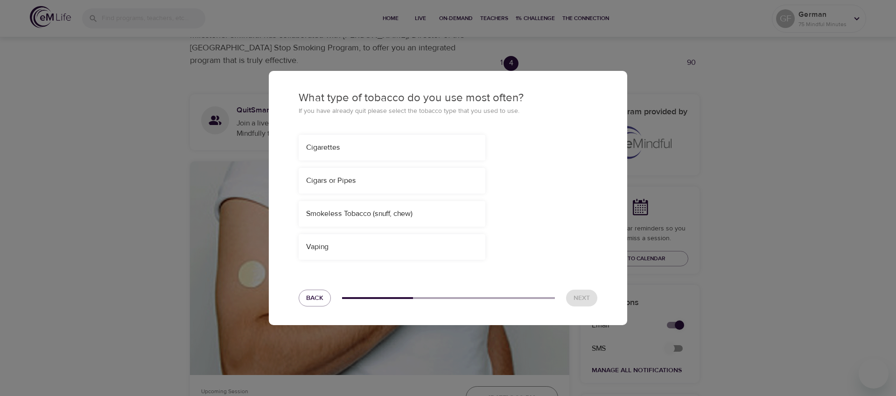
click at [317, 143] on div "Cigarettes" at bounding box center [392, 147] width 172 height 11
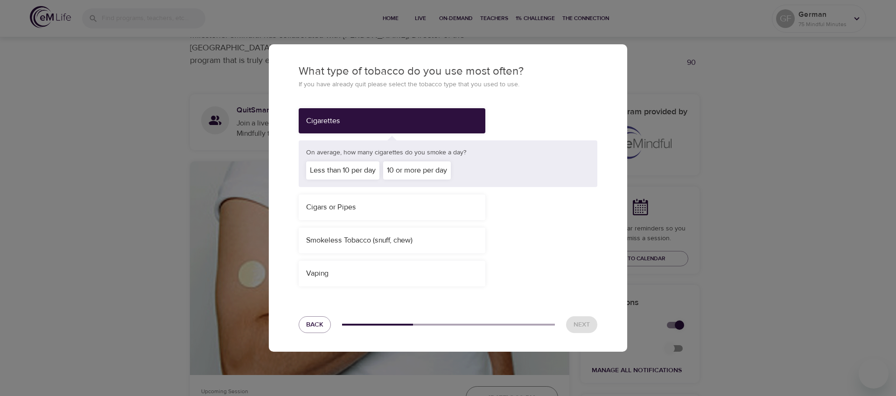
click at [349, 168] on div "Less than 10 per day" at bounding box center [342, 171] width 73 height 18
click at [583, 323] on span "Next" at bounding box center [582, 325] width 16 height 12
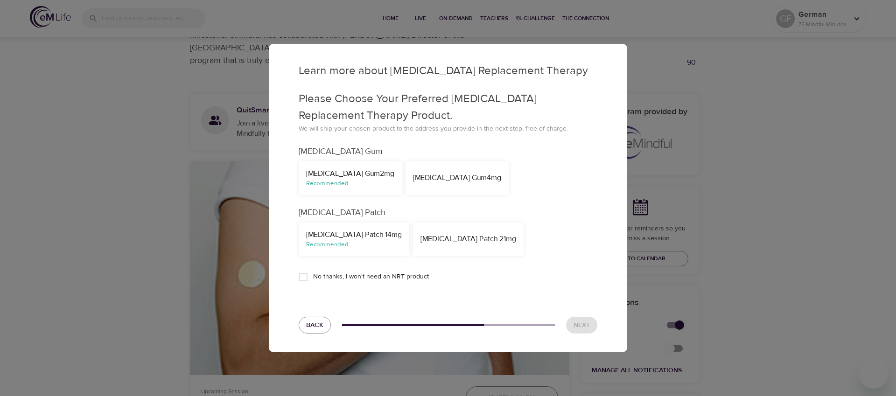
click at [413, 178] on div "[MEDICAL_DATA] Gum 4mg" at bounding box center [457, 178] width 88 height 11
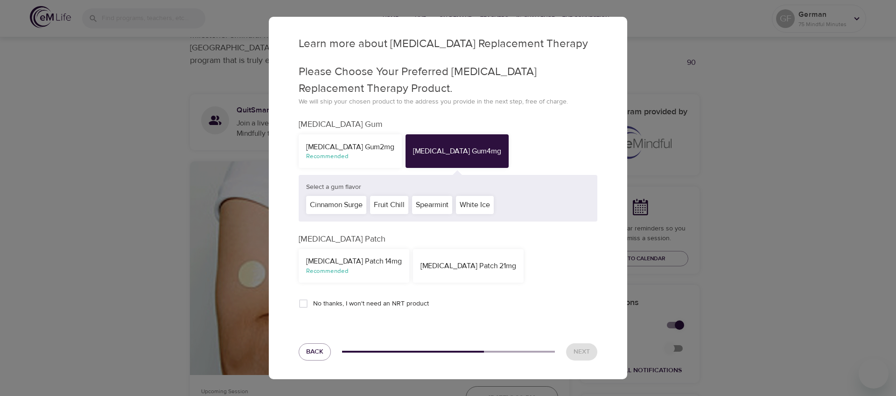
click at [343, 200] on div "Cinnamon Surge" at bounding box center [336, 205] width 60 height 18
click at [302, 303] on input "No thanks, I won't need an NRT product" at bounding box center [304, 304] width 20 height 20
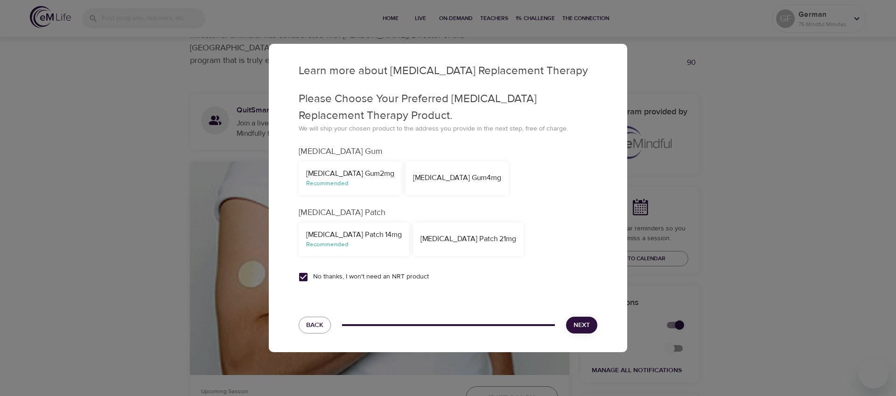
click at [301, 275] on input "No thanks, I won't need an NRT product" at bounding box center [304, 278] width 20 height 20
click at [461, 239] on div "[MEDICAL_DATA] Patch 21mg" at bounding box center [469, 239] width 96 height 11
checkbox input "false"
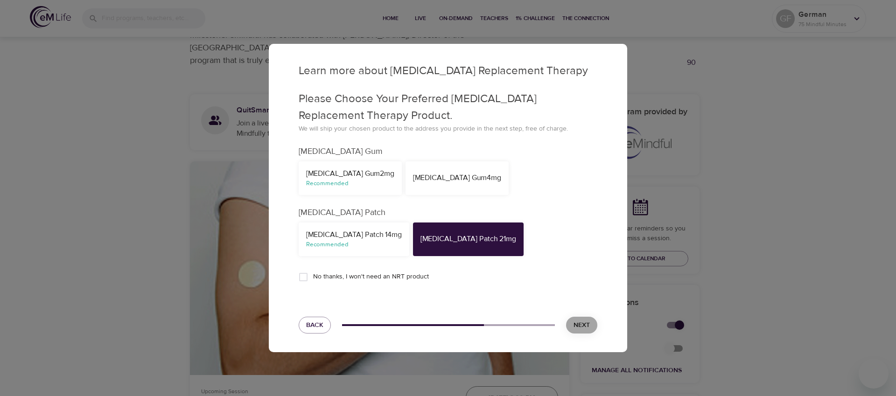
click at [582, 323] on span "Next" at bounding box center [582, 326] width 16 height 12
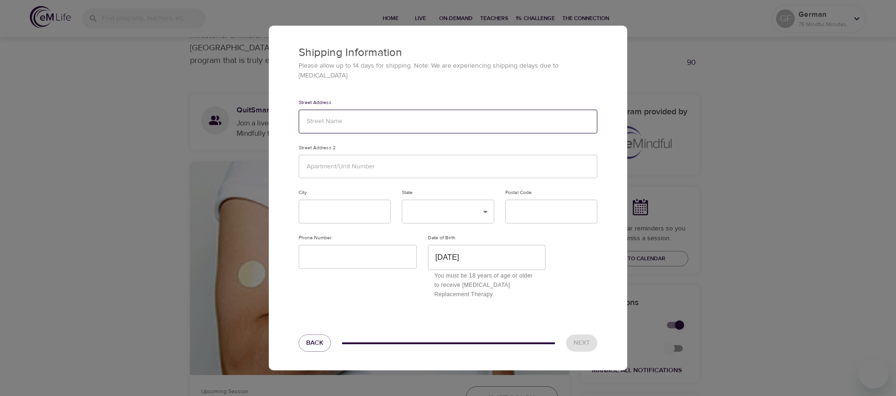
click at [342, 113] on input "text" at bounding box center [448, 122] width 299 height 24
type input "1234 TEST"
type input "TEST"
type input "Test"
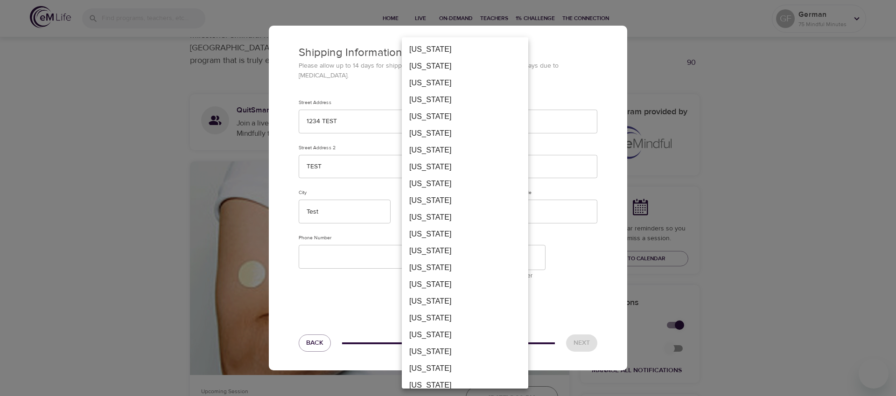
click at [448, 235] on li "[US_STATE]" at bounding box center [465, 234] width 127 height 17
type input "FL"
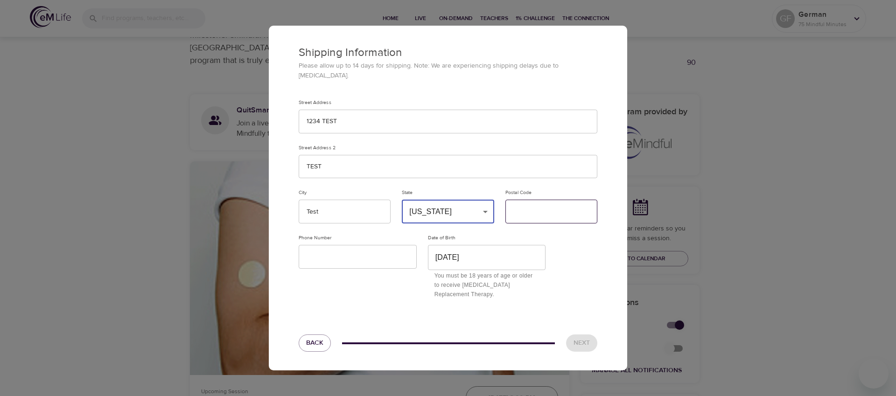
click at [543, 211] on input "text" at bounding box center [552, 212] width 92 height 24
type input "12345"
click at [361, 247] on input "text" at bounding box center [358, 257] width 118 height 24
type input "1234567896"
click at [587, 338] on span "Next" at bounding box center [582, 344] width 16 height 12
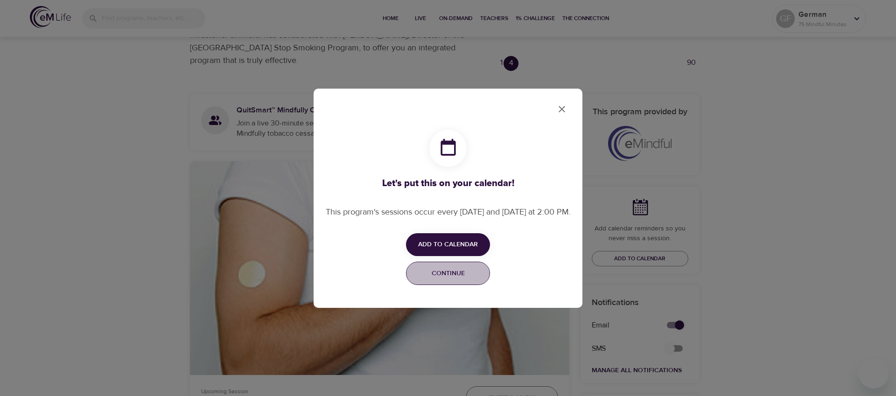
click at [429, 280] on span "Continue" at bounding box center [448, 274] width 72 height 12
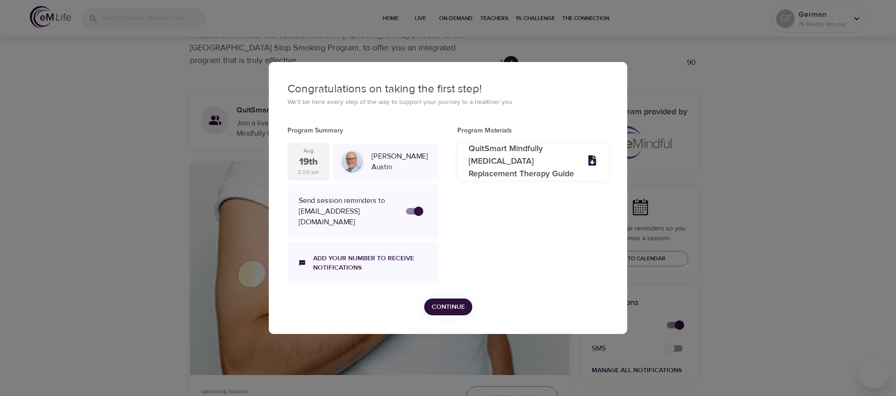
click at [458, 303] on span "Continue" at bounding box center [448, 308] width 33 height 12
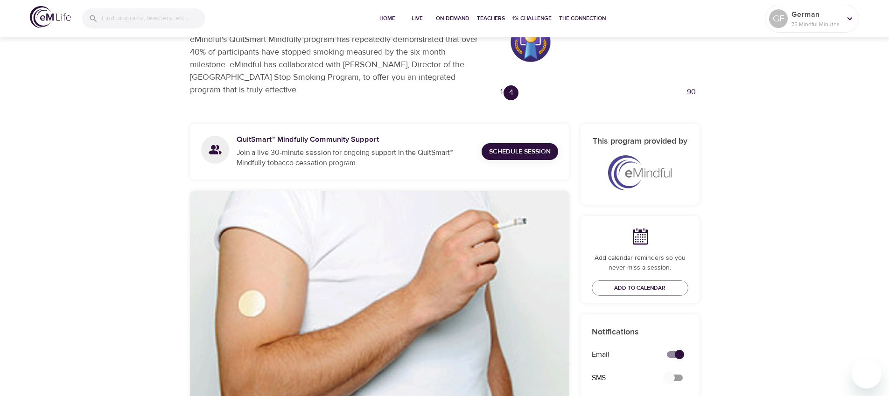
scroll to position [76, 0]
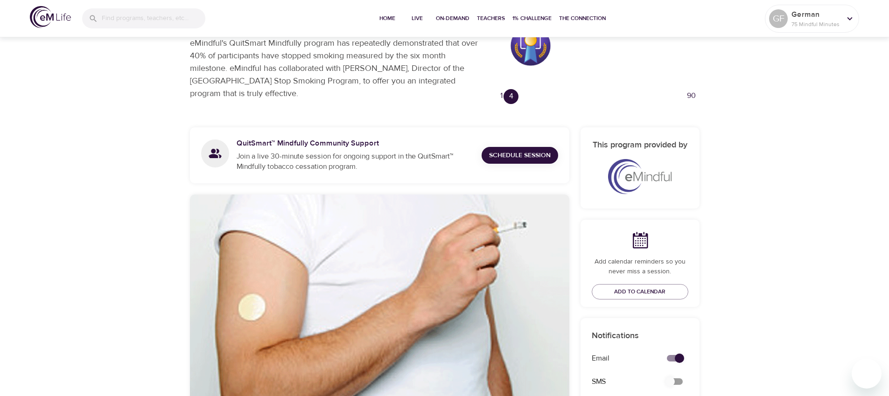
drag, startPoint x: 717, startPoint y: 96, endPoint x: 637, endPoint y: 95, distance: 80.3
click at [693, 93] on div "90" at bounding box center [692, 96] width 16 height 16
click at [511, 99] on div "4" at bounding box center [511, 96] width 17 height 17
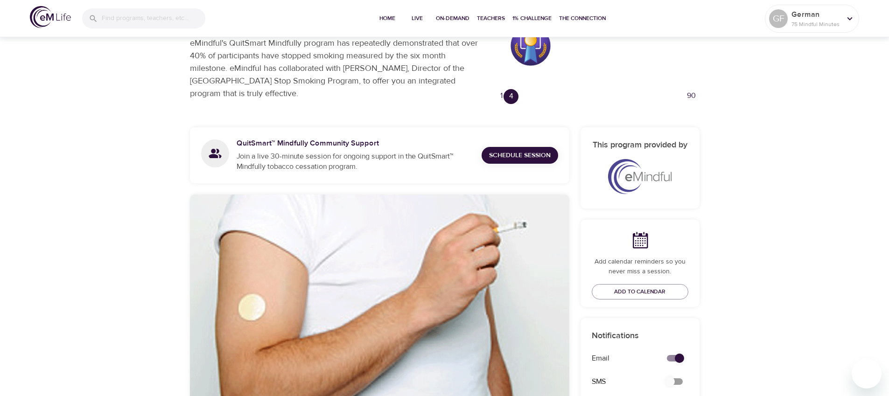
click at [500, 95] on div "1" at bounding box center [502, 96] width 16 height 16
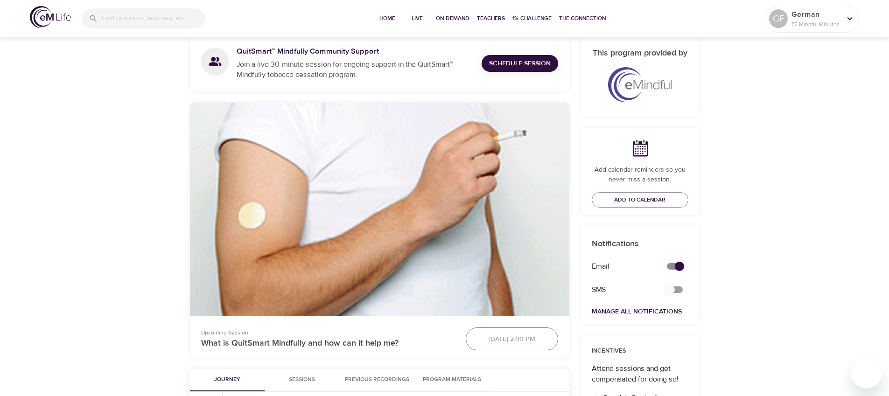
scroll to position [113, 0]
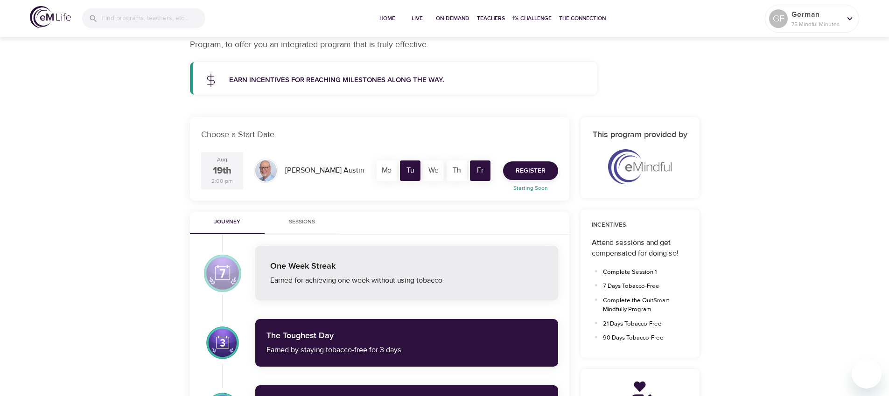
scroll to position [113, 0]
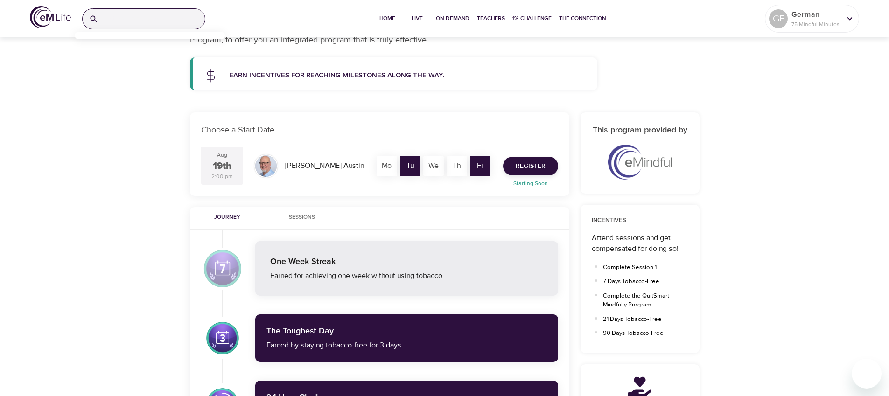
click at [121, 14] on input "search" at bounding box center [153, 19] width 103 height 20
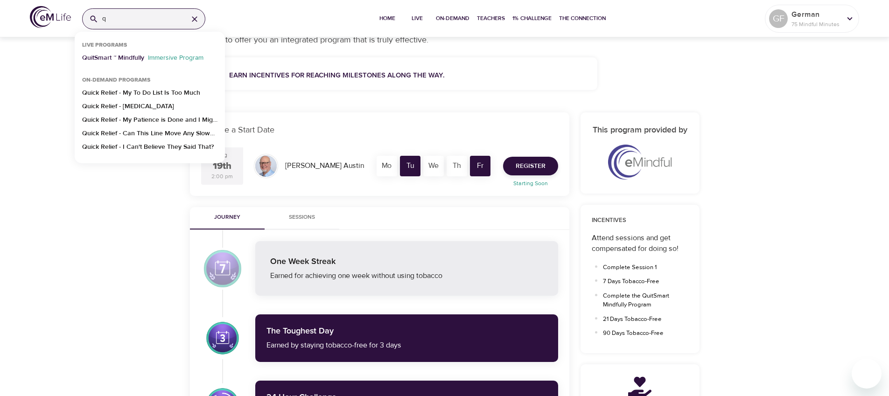
type input "q"
click at [117, 57] on p "QuitSmart ™ Mindfully" at bounding box center [113, 60] width 62 height 14
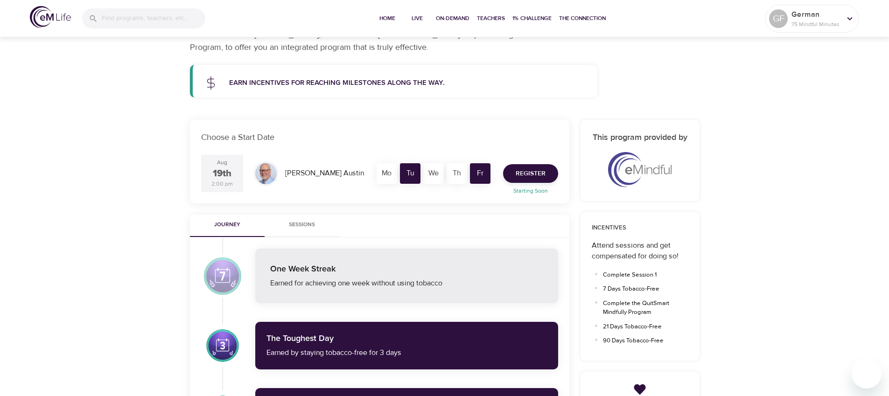
scroll to position [98, 0]
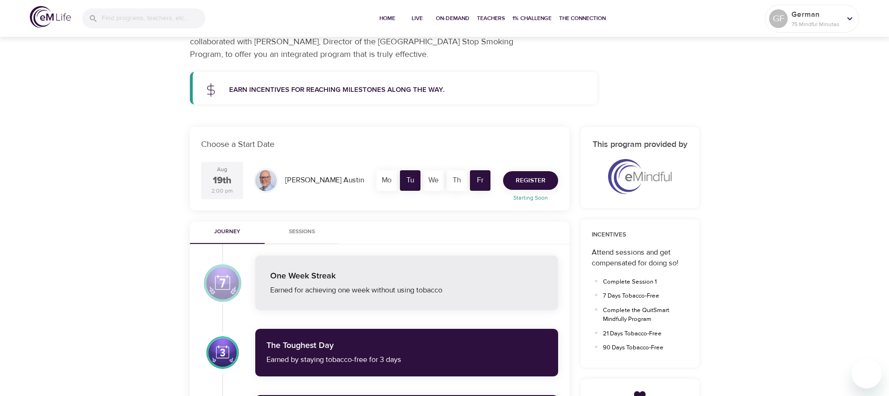
click at [524, 178] on span "Register" at bounding box center [531, 181] width 30 height 12
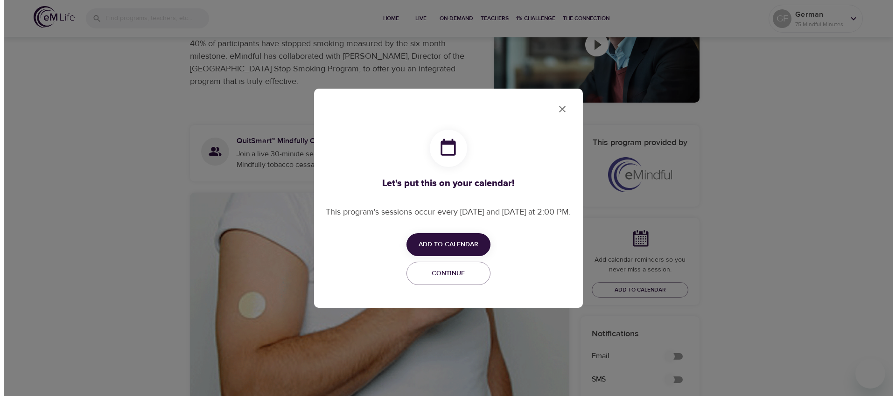
scroll to position [113, 0]
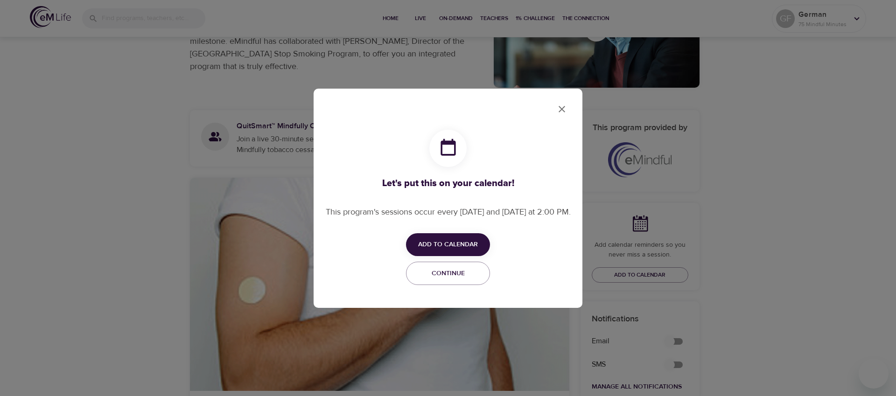
checkbox input "true"
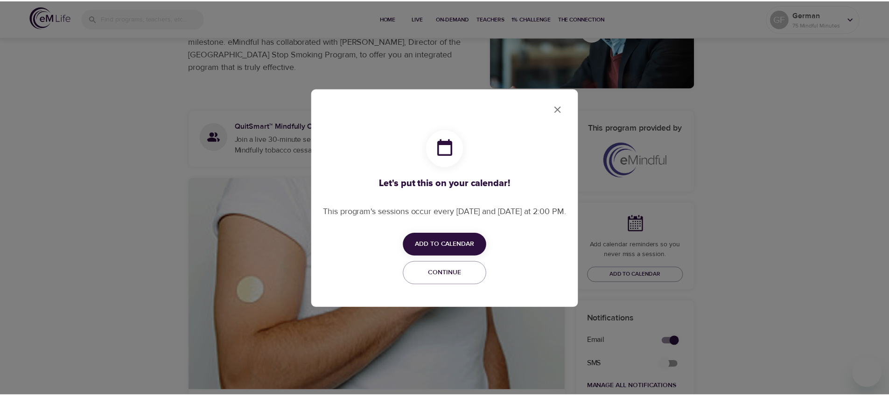
scroll to position [103, 0]
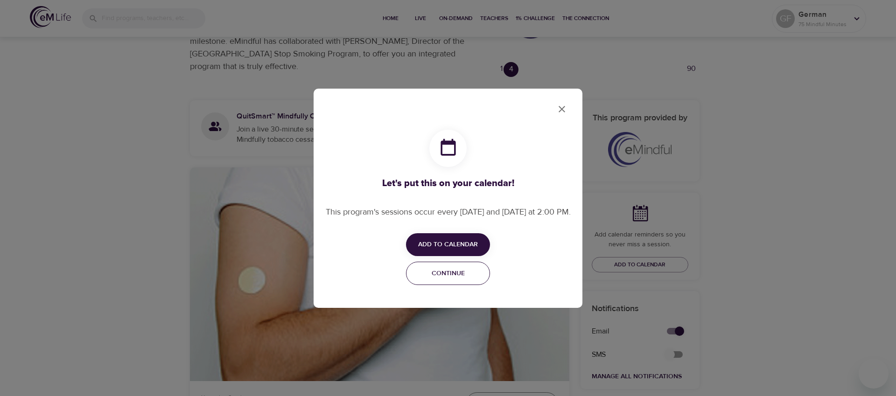
click at [461, 275] on span "Continue" at bounding box center [448, 274] width 72 height 12
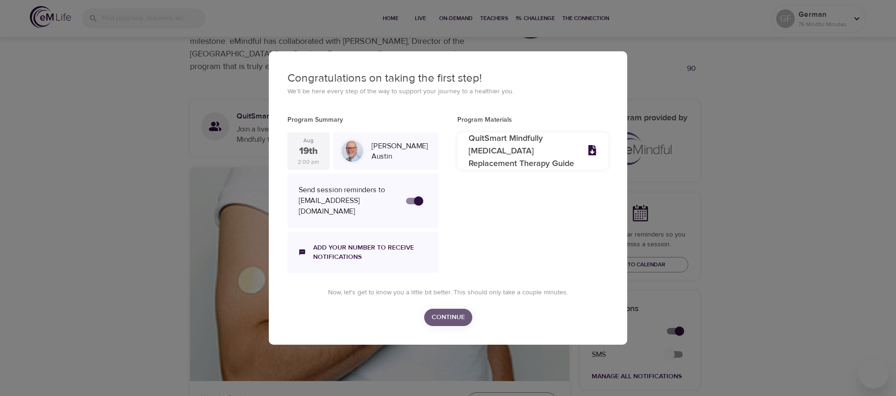
click at [446, 314] on span "Continue" at bounding box center [448, 318] width 33 height 12
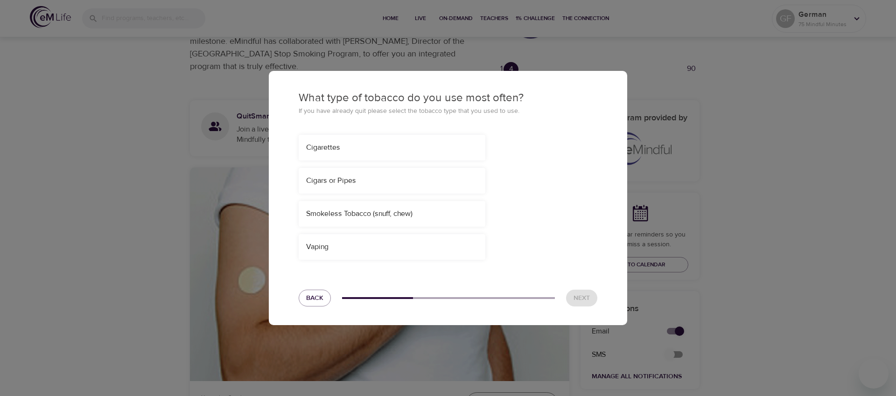
click at [358, 209] on div "Smokeless Tobacco (snuff, chew)" at bounding box center [392, 214] width 172 height 11
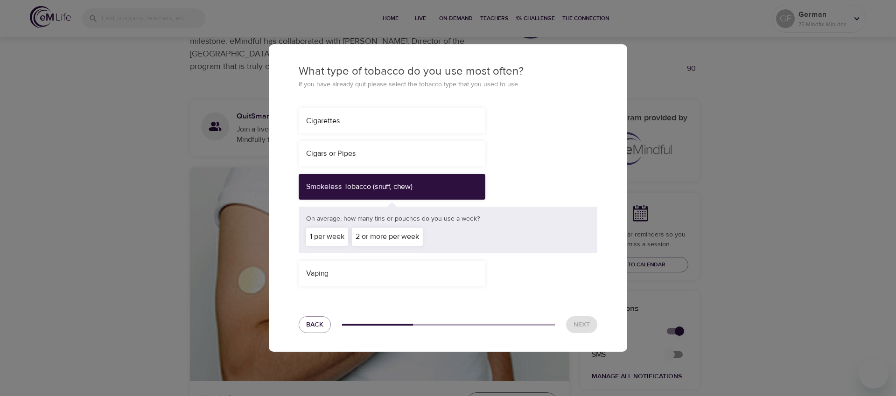
click at [383, 233] on div "2 or more per week" at bounding box center [387, 237] width 71 height 18
click at [593, 326] on button "Next" at bounding box center [581, 325] width 31 height 17
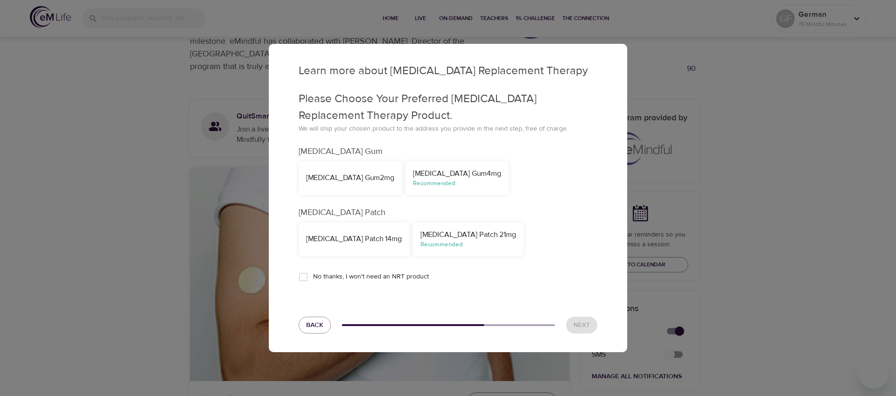
click at [413, 173] on div "[MEDICAL_DATA] Gum 4mg" at bounding box center [457, 174] width 88 height 11
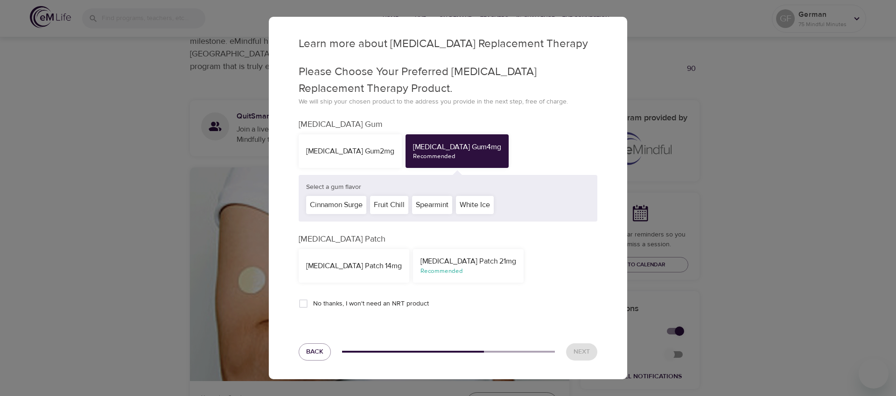
click at [442, 258] on div "[MEDICAL_DATA] Patch 21mg" at bounding box center [469, 261] width 96 height 11
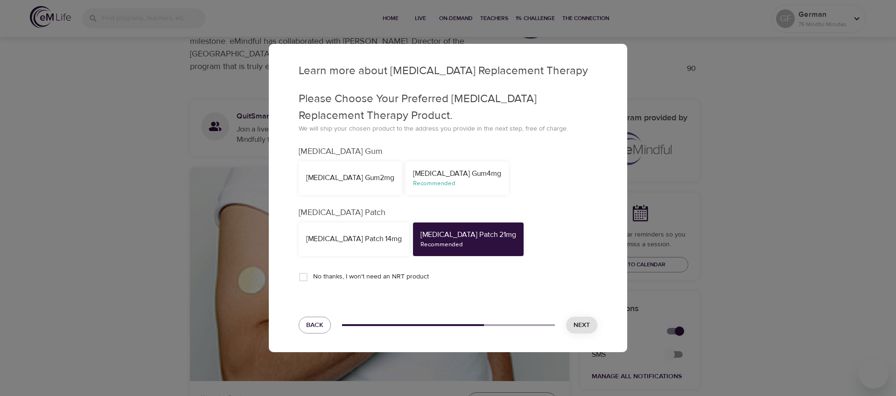
click at [421, 179] on div "Recommended" at bounding box center [457, 183] width 88 height 9
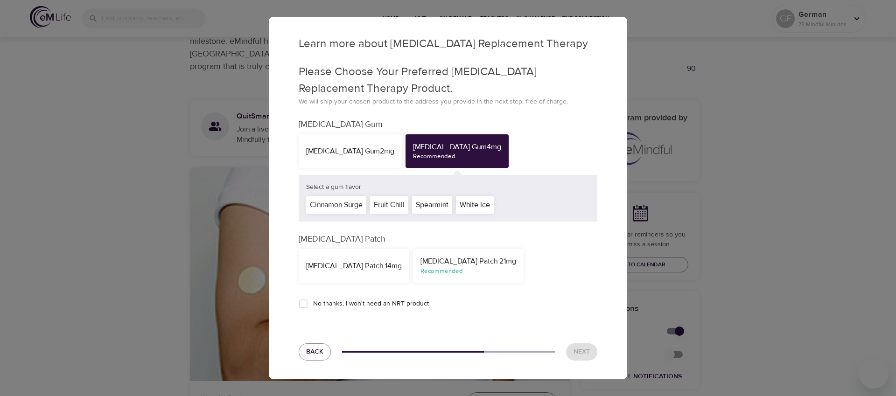
click at [429, 205] on div "Spearmint" at bounding box center [432, 205] width 40 height 18
click at [590, 350] on span "Next" at bounding box center [582, 352] width 16 height 12
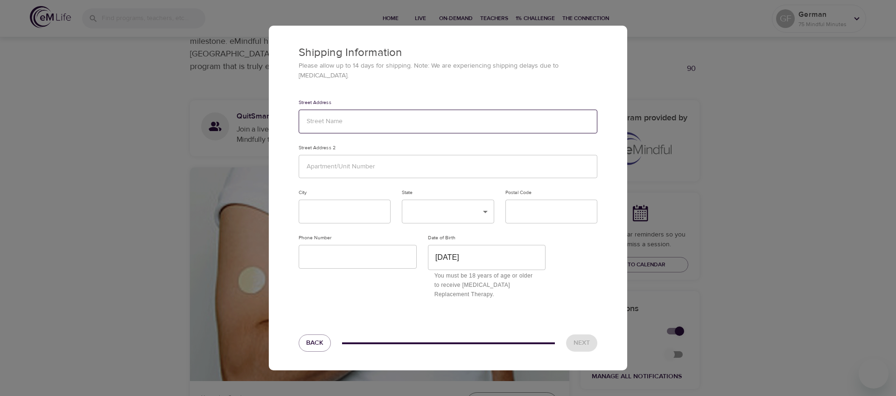
click at [346, 120] on input "text" at bounding box center [448, 122] width 299 height 24
type input "1234 TEST"
type input "TEST"
type input "Test"
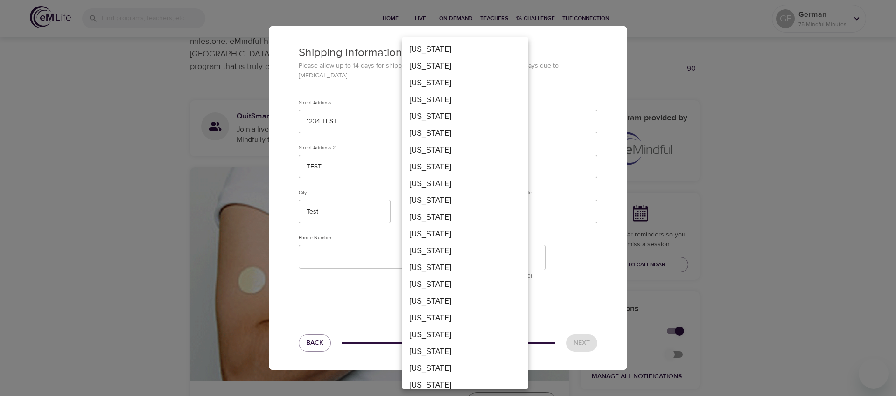
click at [443, 230] on li "Florida" at bounding box center [465, 234] width 127 height 17
type input "FL"
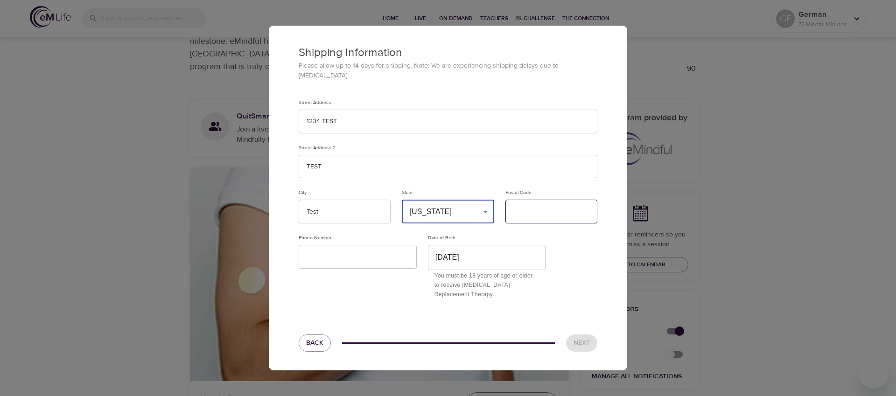
click at [522, 209] on input "text" at bounding box center [552, 212] width 92 height 24
type input "12345"
click at [347, 251] on input "text" at bounding box center [358, 257] width 118 height 24
type input "1234567899"
click at [586, 340] on span "Next" at bounding box center [582, 344] width 16 height 12
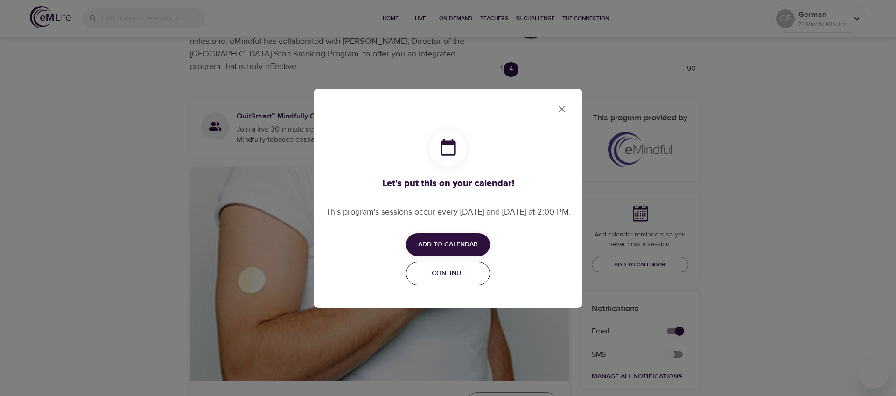
click at [452, 278] on span "Continue" at bounding box center [448, 274] width 72 height 12
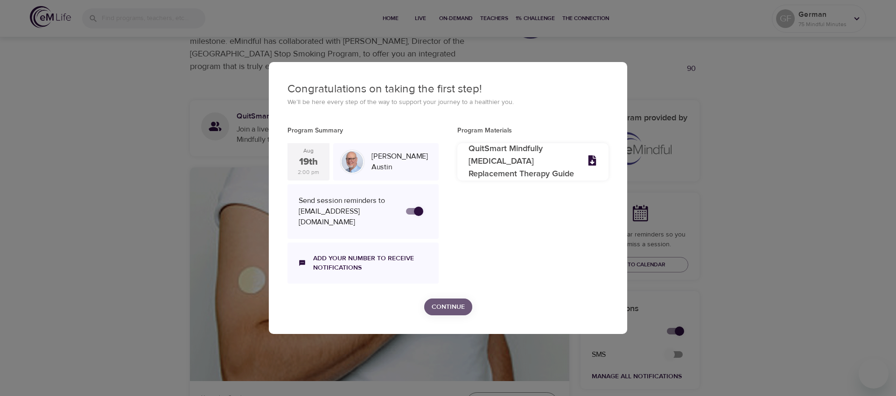
click at [441, 303] on span "Continue" at bounding box center [448, 308] width 33 height 12
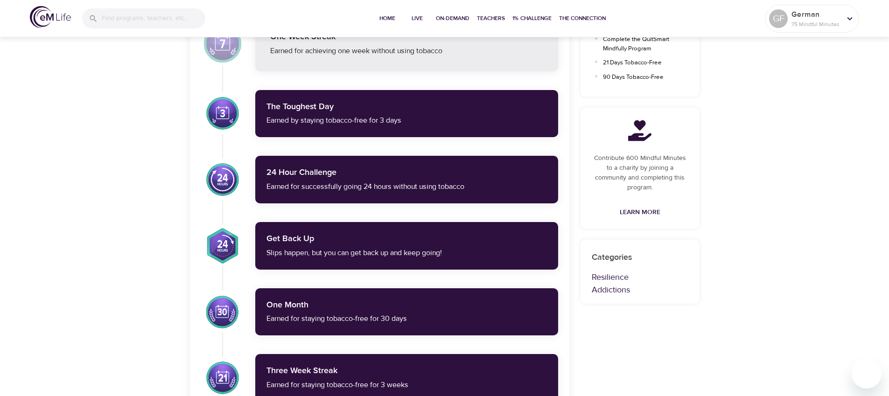
scroll to position [0, 0]
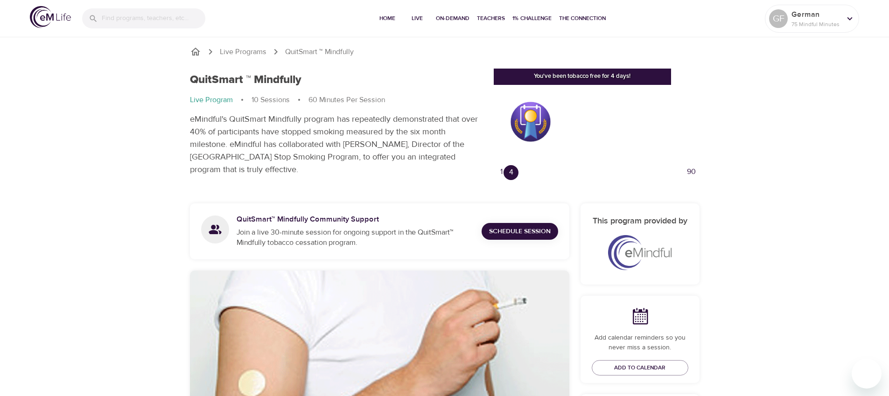
checkbox input "true"
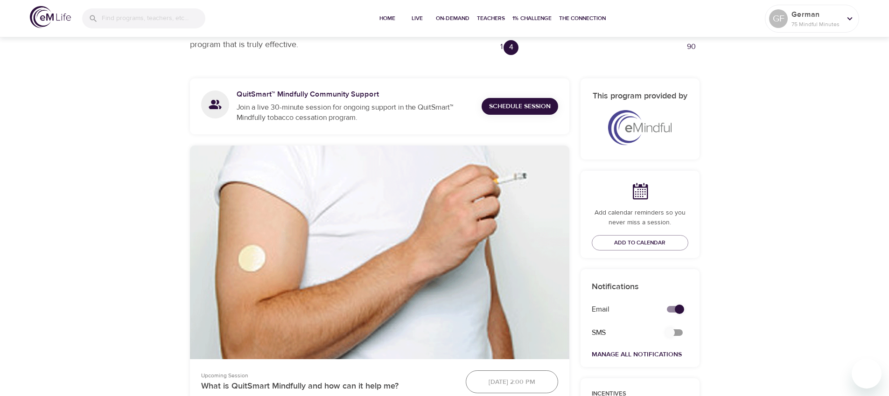
scroll to position [80, 0]
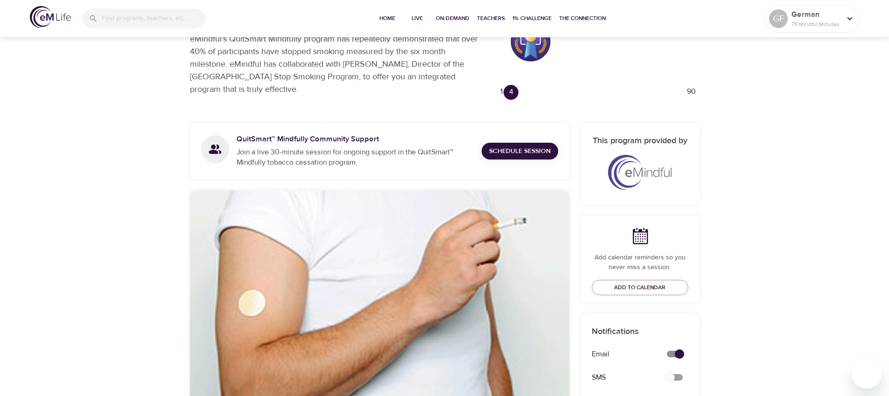
click at [502, 150] on span "Schedule Session" at bounding box center [520, 152] width 62 height 12
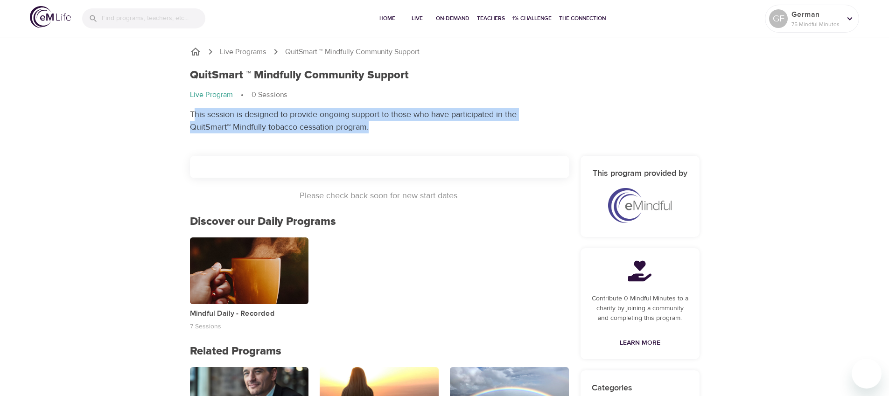
drag, startPoint x: 197, startPoint y: 113, endPoint x: 432, endPoint y: 123, distance: 235.5
click at [432, 123] on p "This session is designed to provide ongoing support to those who have participa…" at bounding box center [365, 120] width 350 height 25
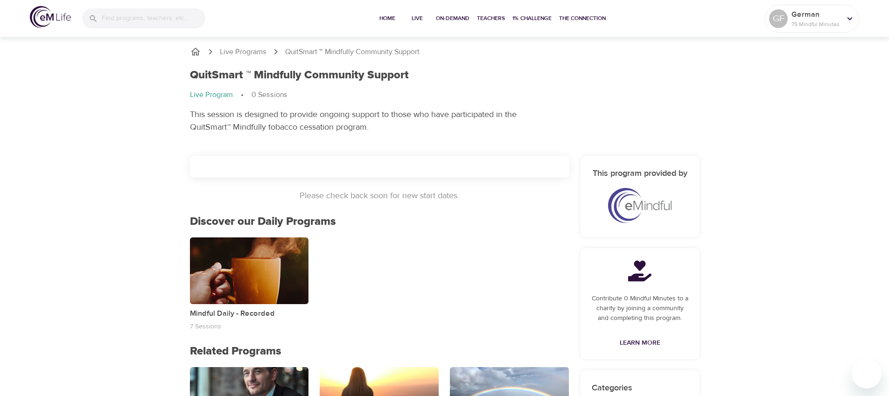
click at [309, 168] on div at bounding box center [380, 167] width 380 height 22
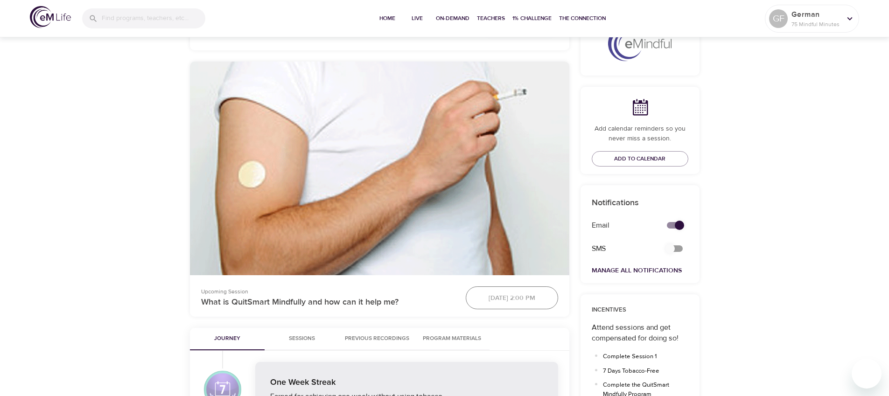
scroll to position [146, 0]
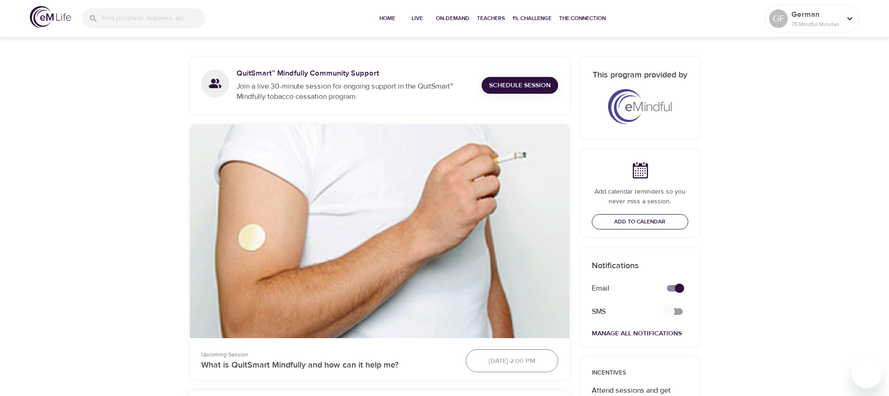
click at [665, 220] on span "Add to Calendar" at bounding box center [639, 222] width 51 height 10
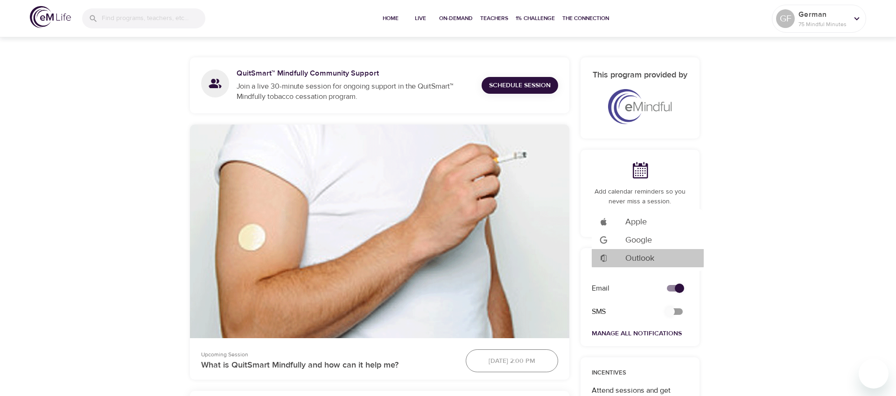
click at [642, 255] on span "Outlook" at bounding box center [640, 258] width 29 height 13
click at [682, 311] on div at bounding box center [448, 198] width 896 height 396
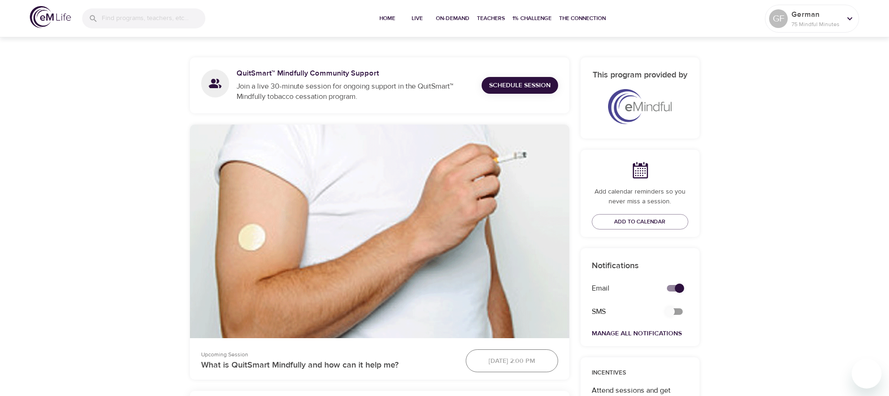
click at [680, 312] on input "secondary checkbox" at bounding box center [670, 312] width 53 height 18
checkbox input "false"
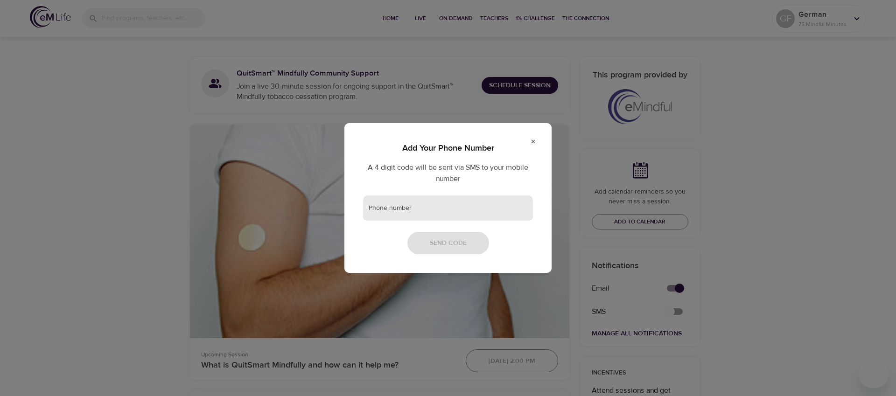
click at [433, 213] on input "text" at bounding box center [448, 208] width 170 height 25
type input "12345678"
click at [437, 245] on span "Send Code" at bounding box center [448, 244] width 37 height 12
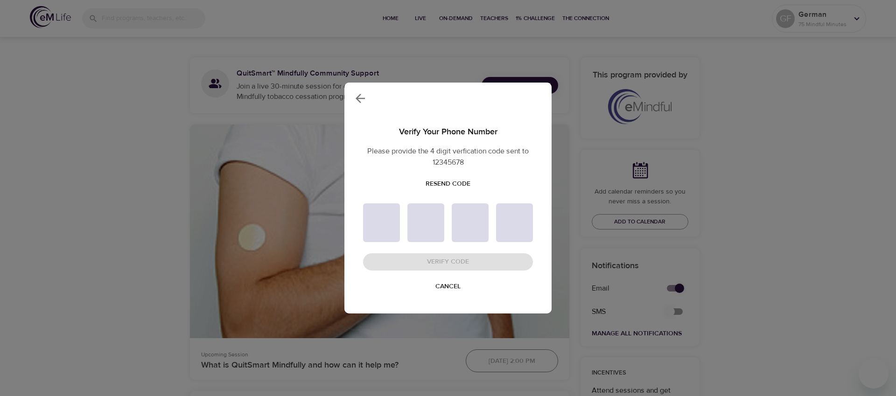
click at [446, 283] on span "Cancel" at bounding box center [448, 287] width 25 height 12
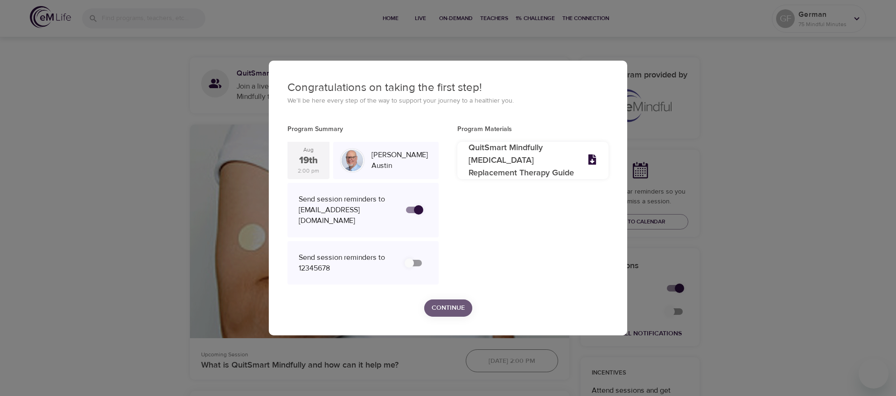
click at [449, 306] on span "Continue" at bounding box center [448, 309] width 33 height 12
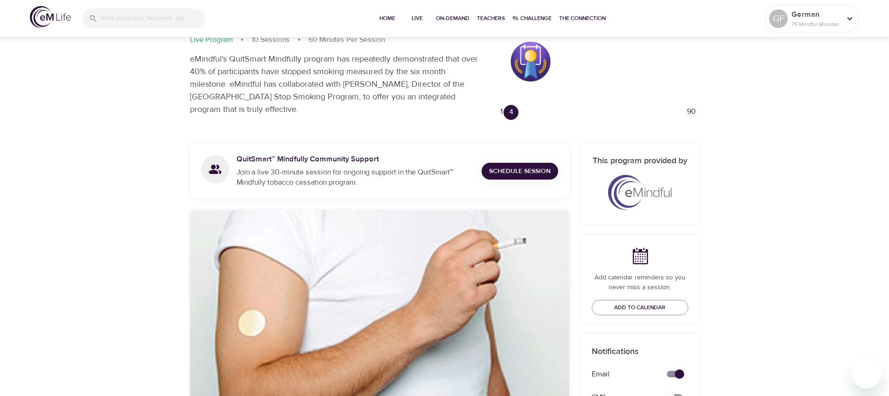
scroll to position [0, 0]
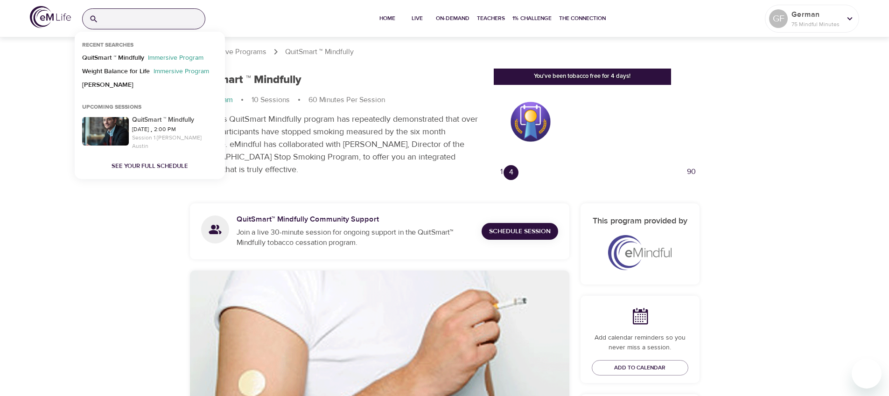
click at [139, 18] on input "search" at bounding box center [153, 19] width 103 height 20
click at [307, 77] on div "QuitSmart ™ Mindfully" at bounding box center [336, 80] width 293 height 14
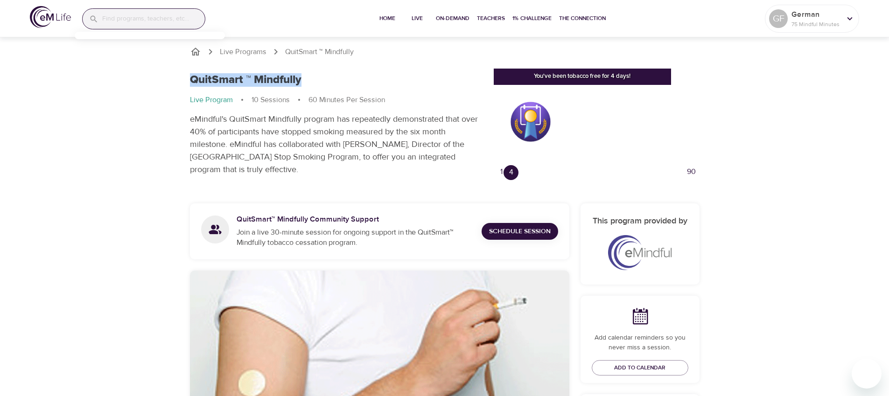
drag, startPoint x: 304, startPoint y: 77, endPoint x: 192, endPoint y: 75, distance: 112.1
click at [192, 75] on div "QuitSmart ™ Mindfully" at bounding box center [336, 80] width 293 height 14
copy h1 "QuitSmart ™ Mindfully"
